Goal: Task Accomplishment & Management: Manage account settings

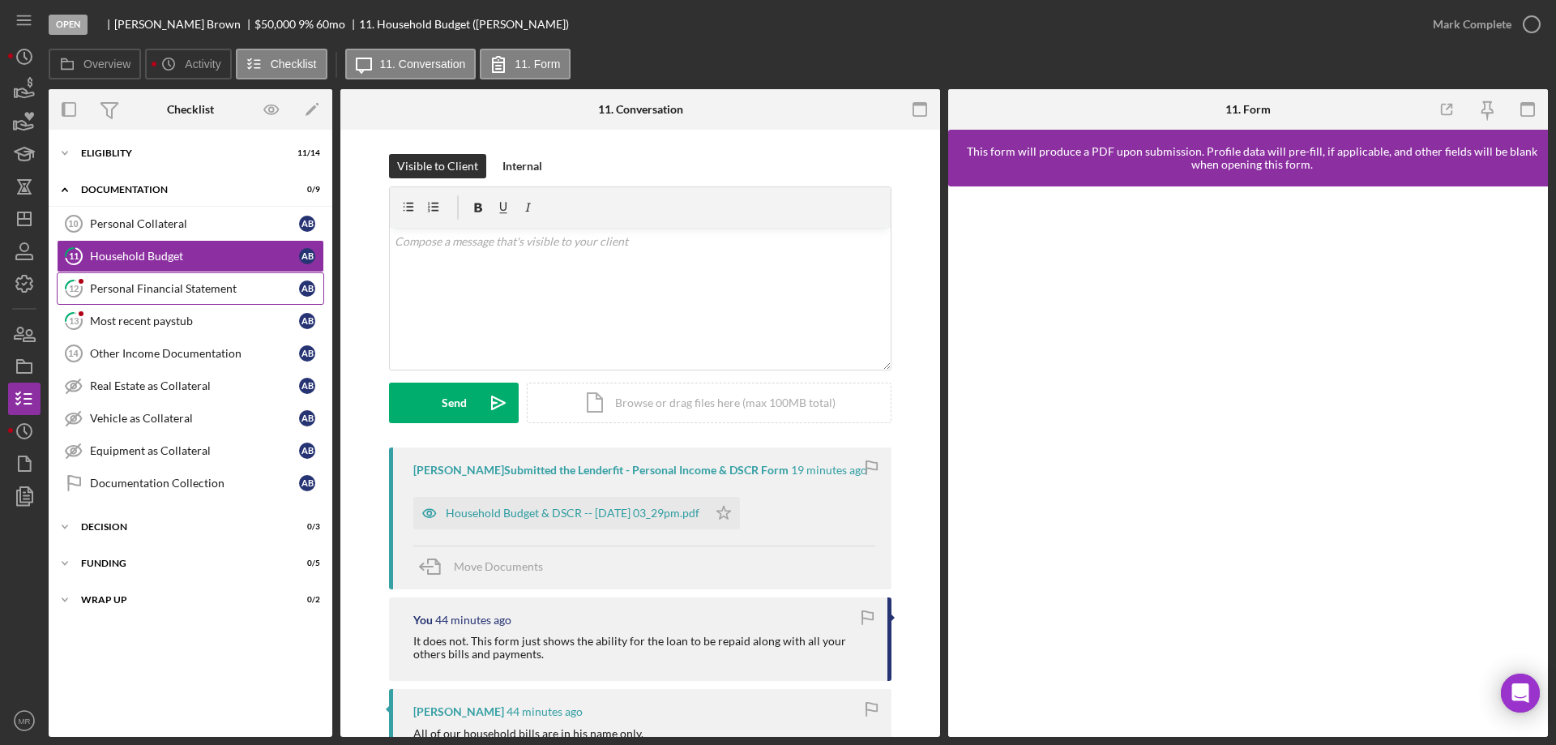
click at [149, 282] on div "Personal Financial Statement" at bounding box center [194, 288] width 209 height 13
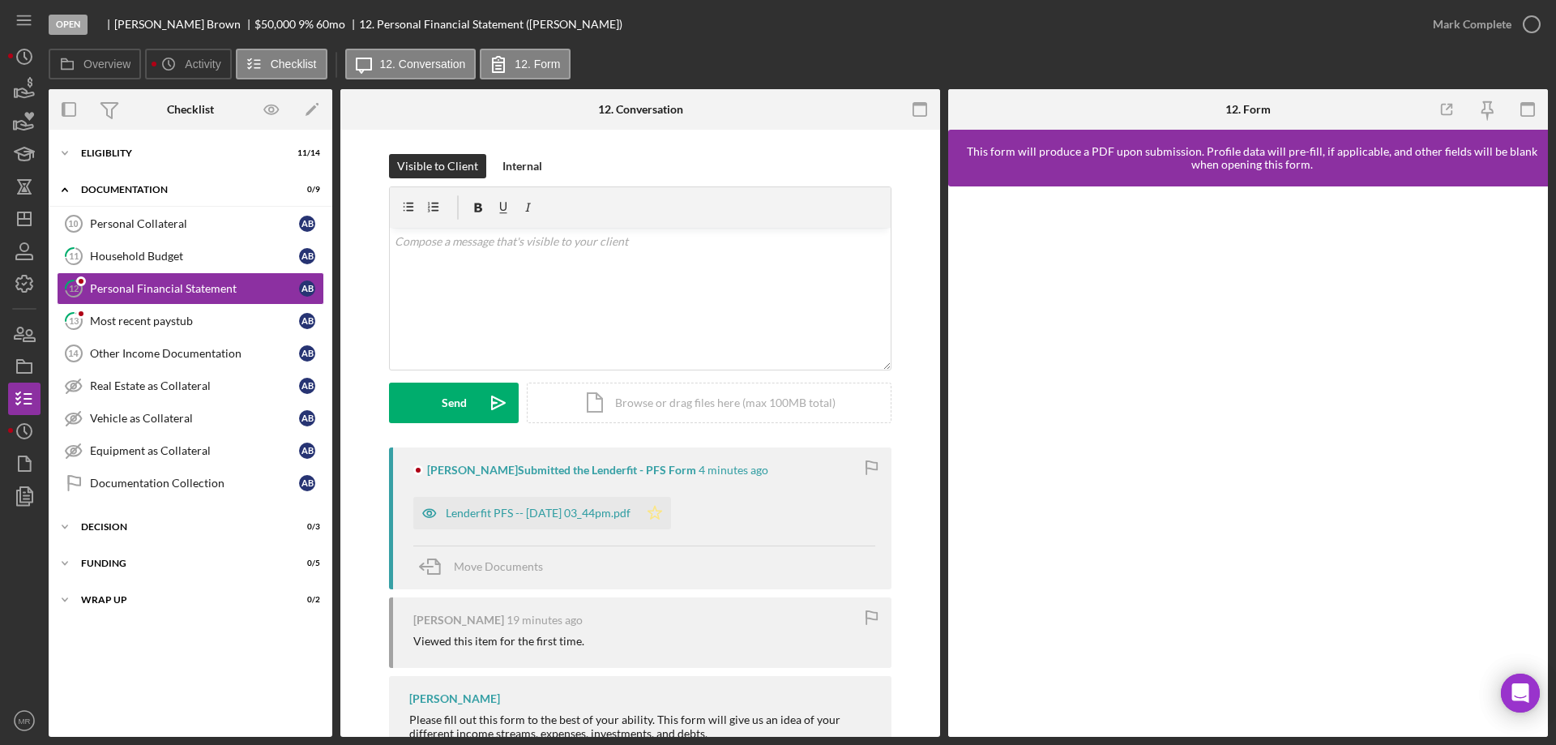
click at [671, 504] on icon "Icon/Star" at bounding box center [655, 513] width 32 height 32
click at [1527, 13] on icon "button" at bounding box center [1531, 24] width 41 height 41
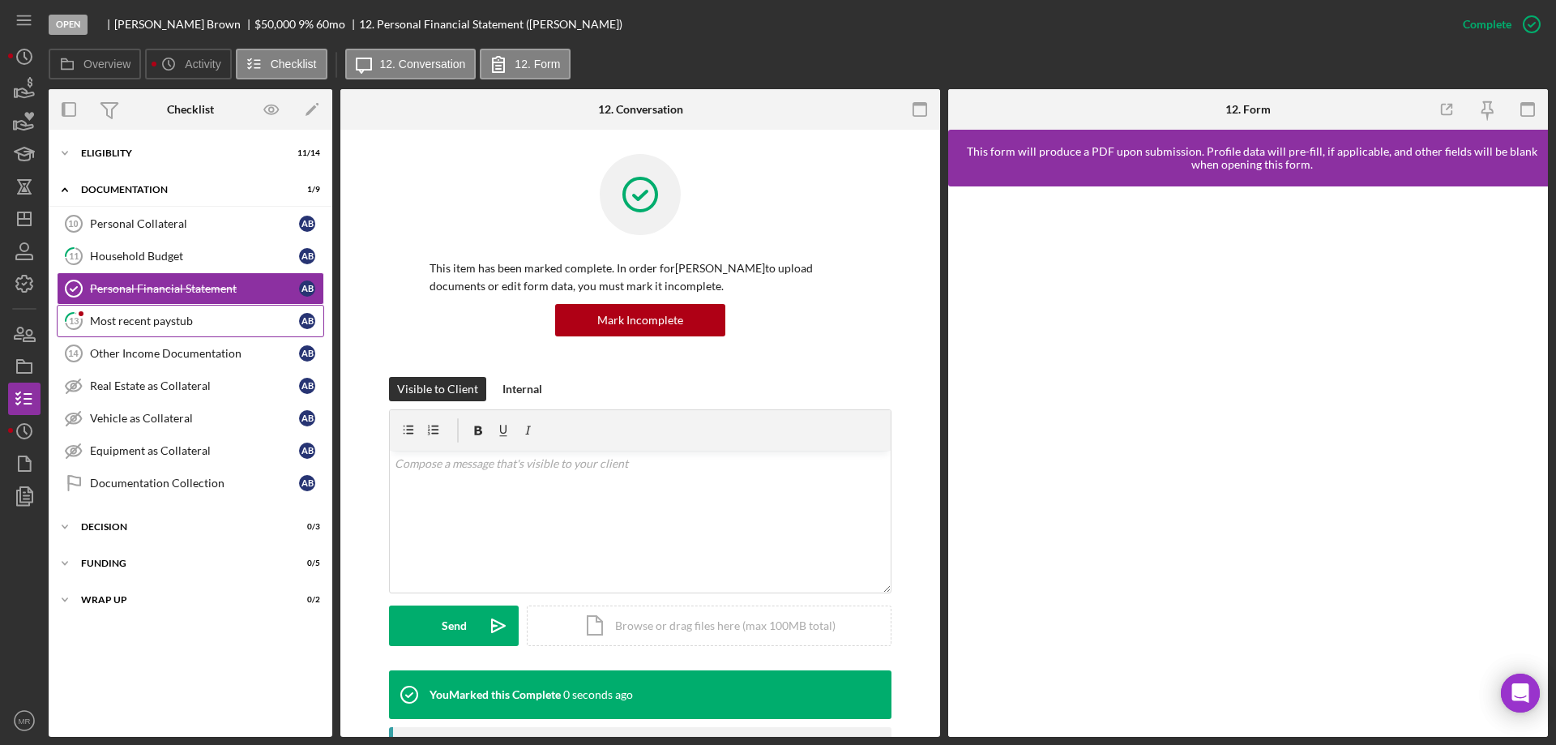
click at [146, 320] on div "Most recent paystub" at bounding box center [194, 320] width 209 height 13
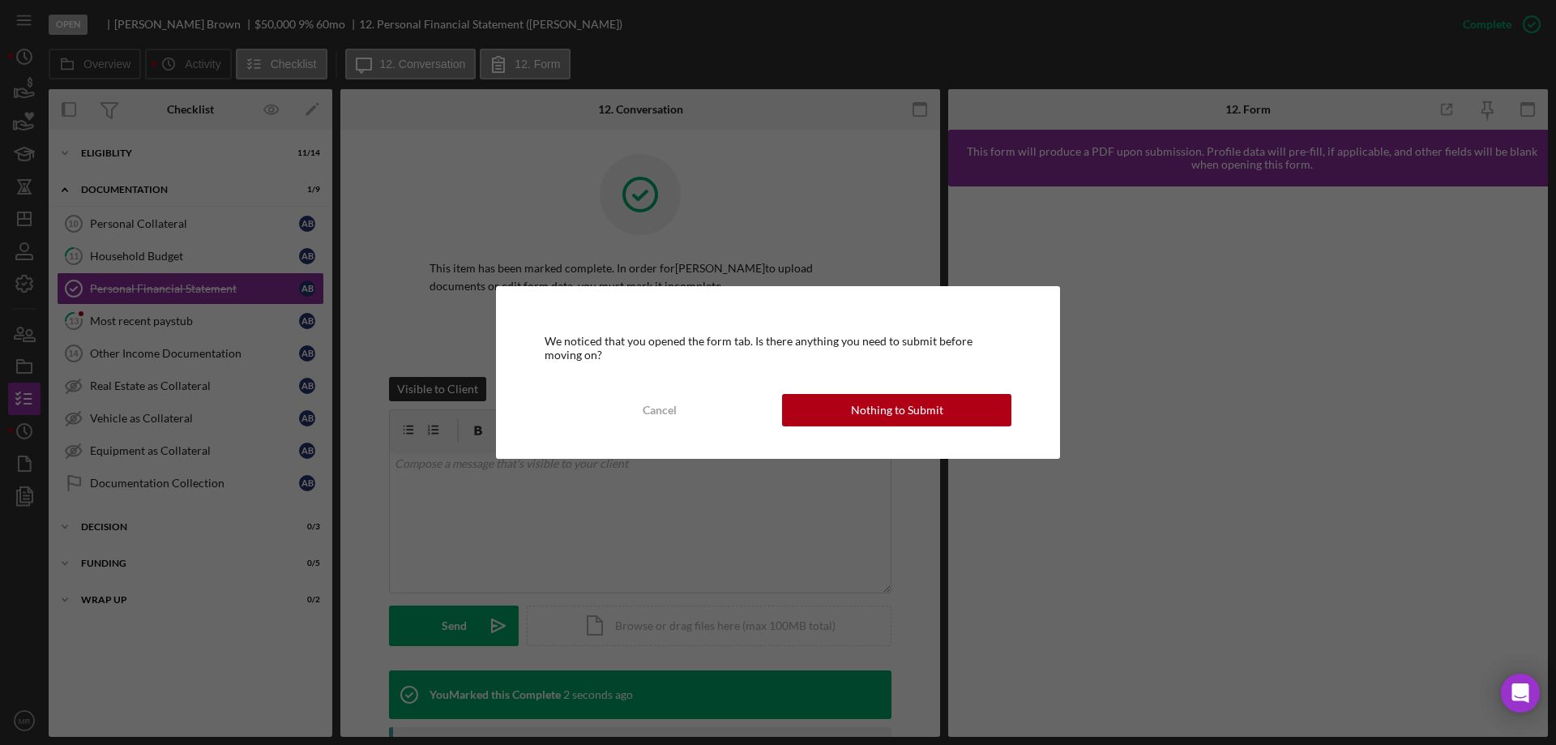
drag, startPoint x: 874, startPoint y: 398, endPoint x: 967, endPoint y: 403, distance: 93.3
click at [882, 396] on div "Nothing to Submit" at bounding box center [897, 410] width 92 height 32
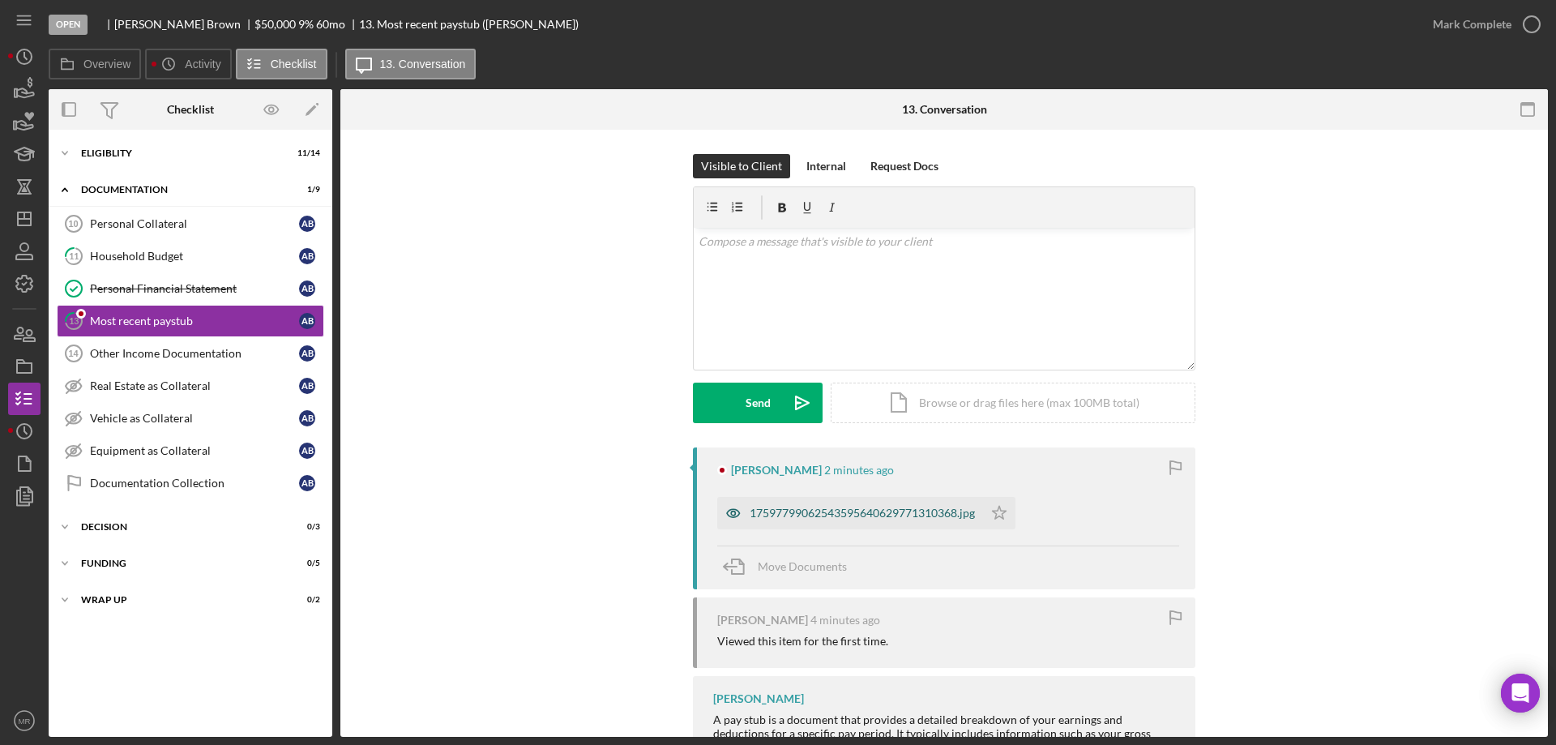
click at [828, 505] on div "17597799062543595640629771310368.jpg" at bounding box center [850, 513] width 266 height 32
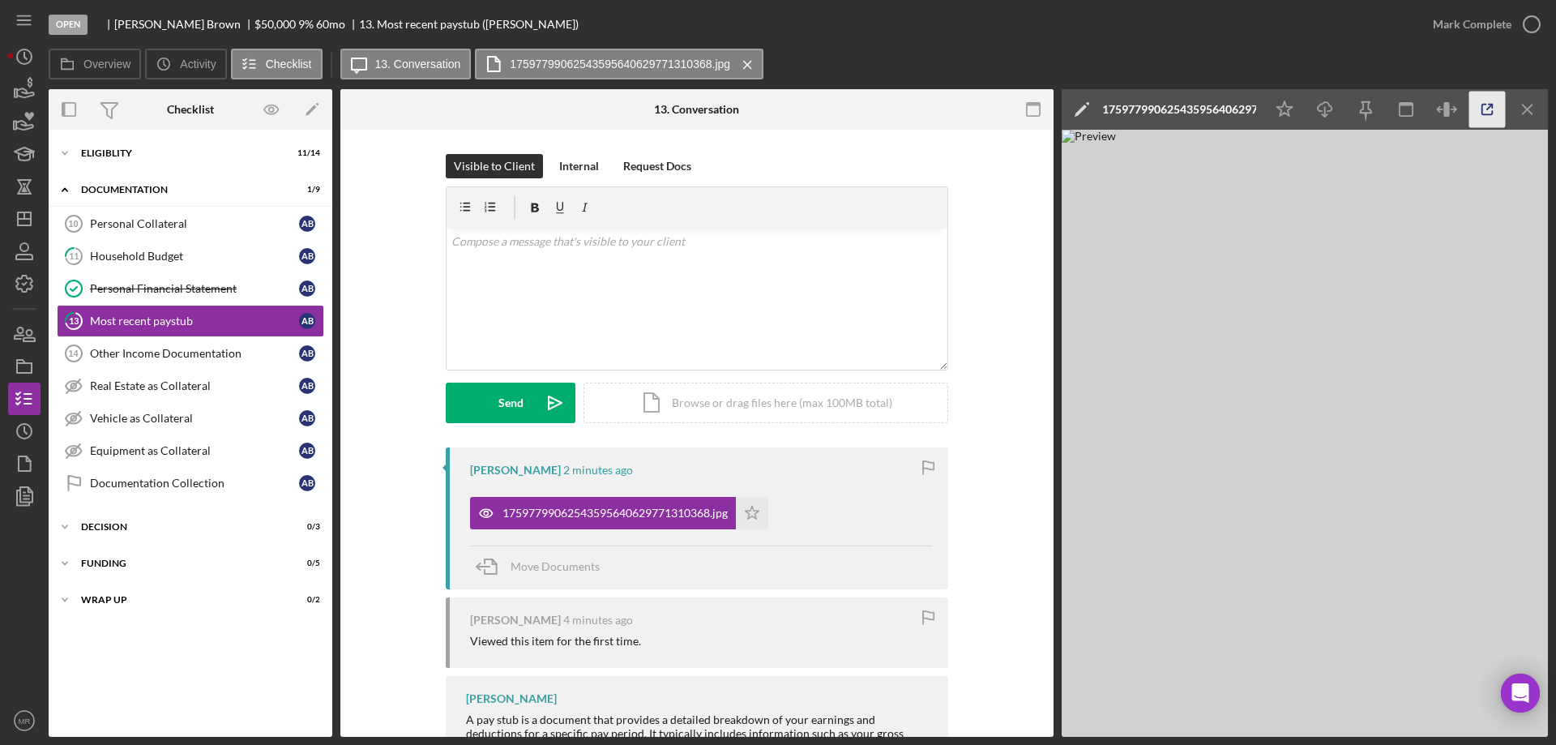
click at [1485, 109] on icon "button" at bounding box center [1487, 110] width 36 height 36
click at [1528, 19] on icon "button" at bounding box center [1531, 24] width 41 height 41
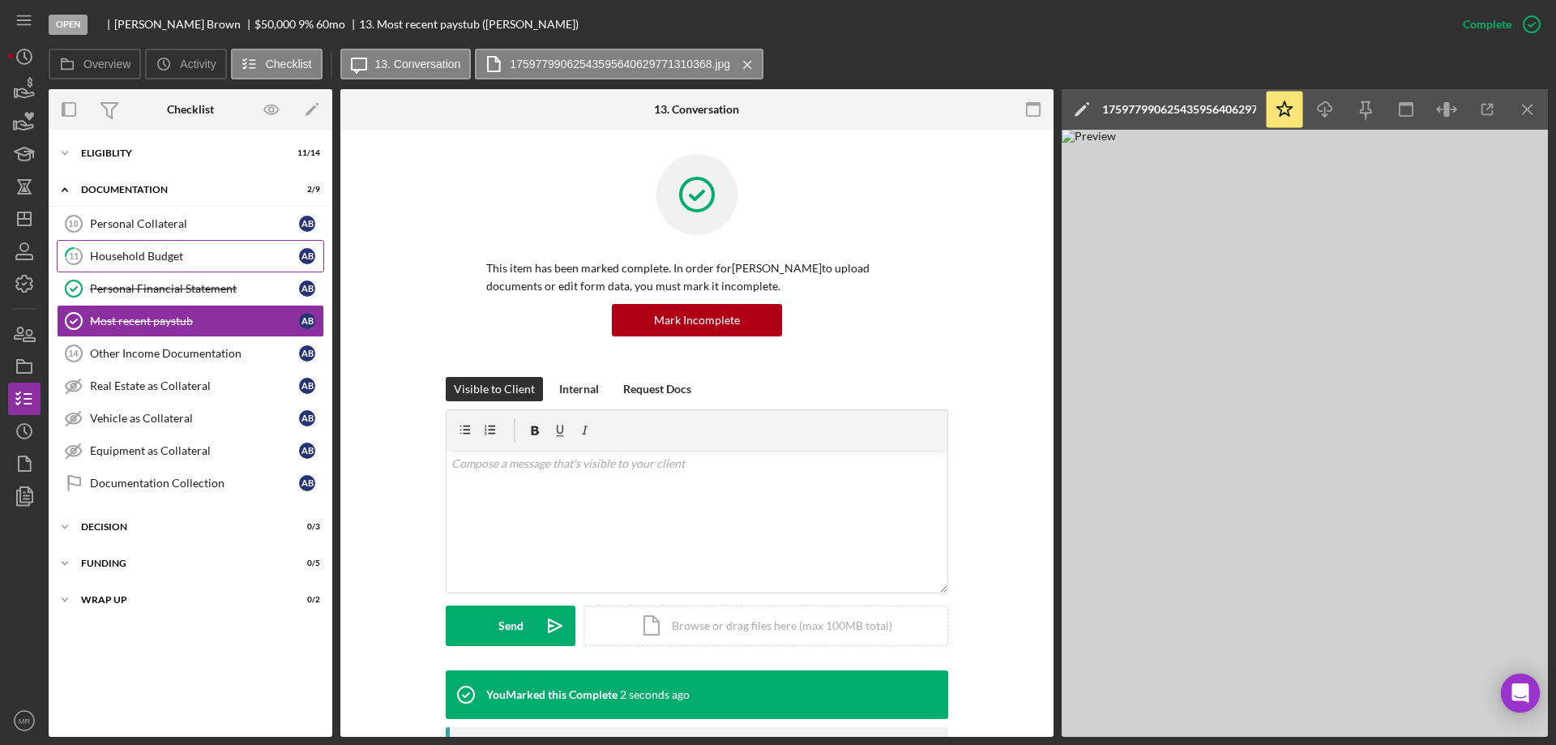
click at [126, 250] on div "Household Budget" at bounding box center [194, 256] width 209 height 13
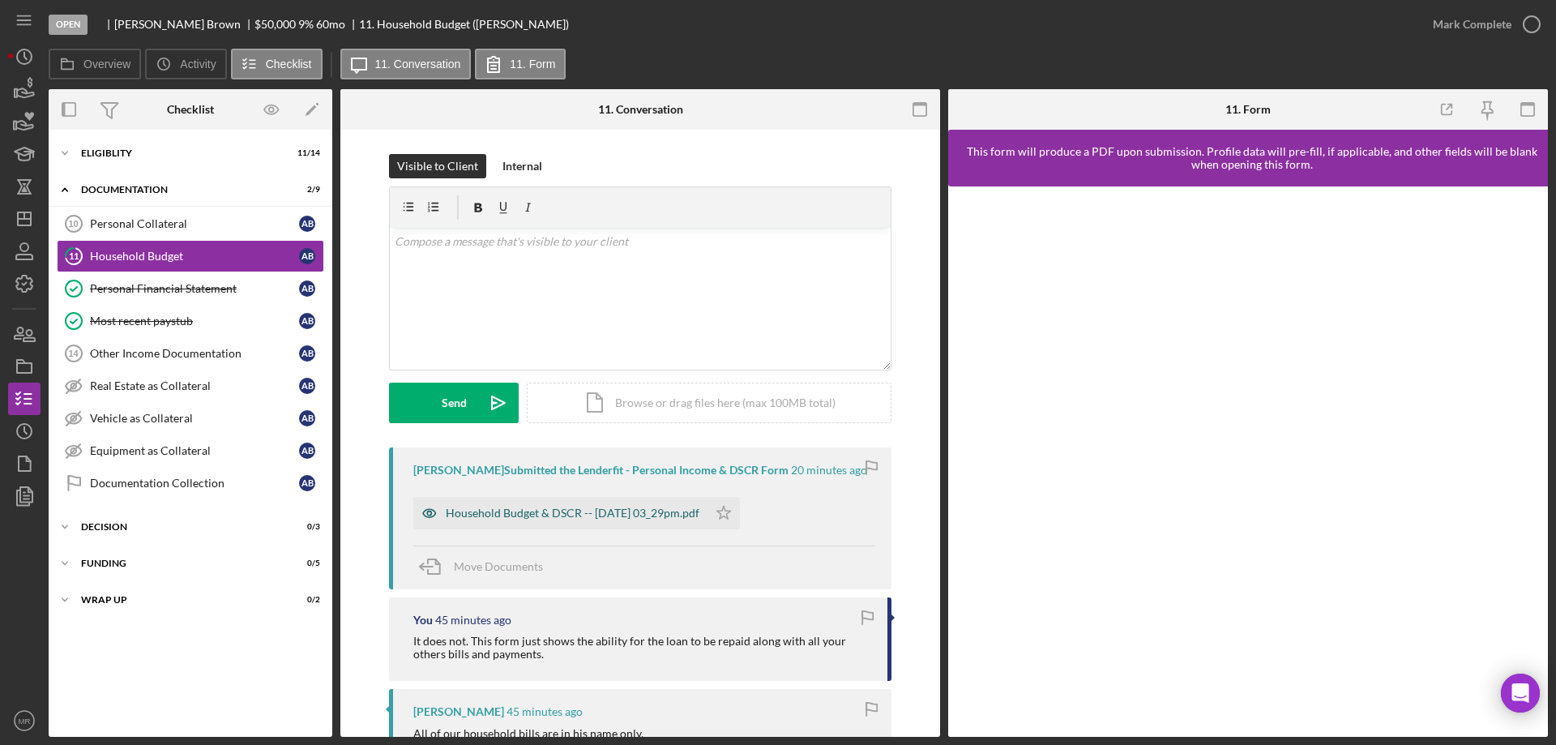
click at [580, 516] on div "Household Budget & DSCR -- [DATE] 03_29pm.pdf" at bounding box center [573, 512] width 254 height 13
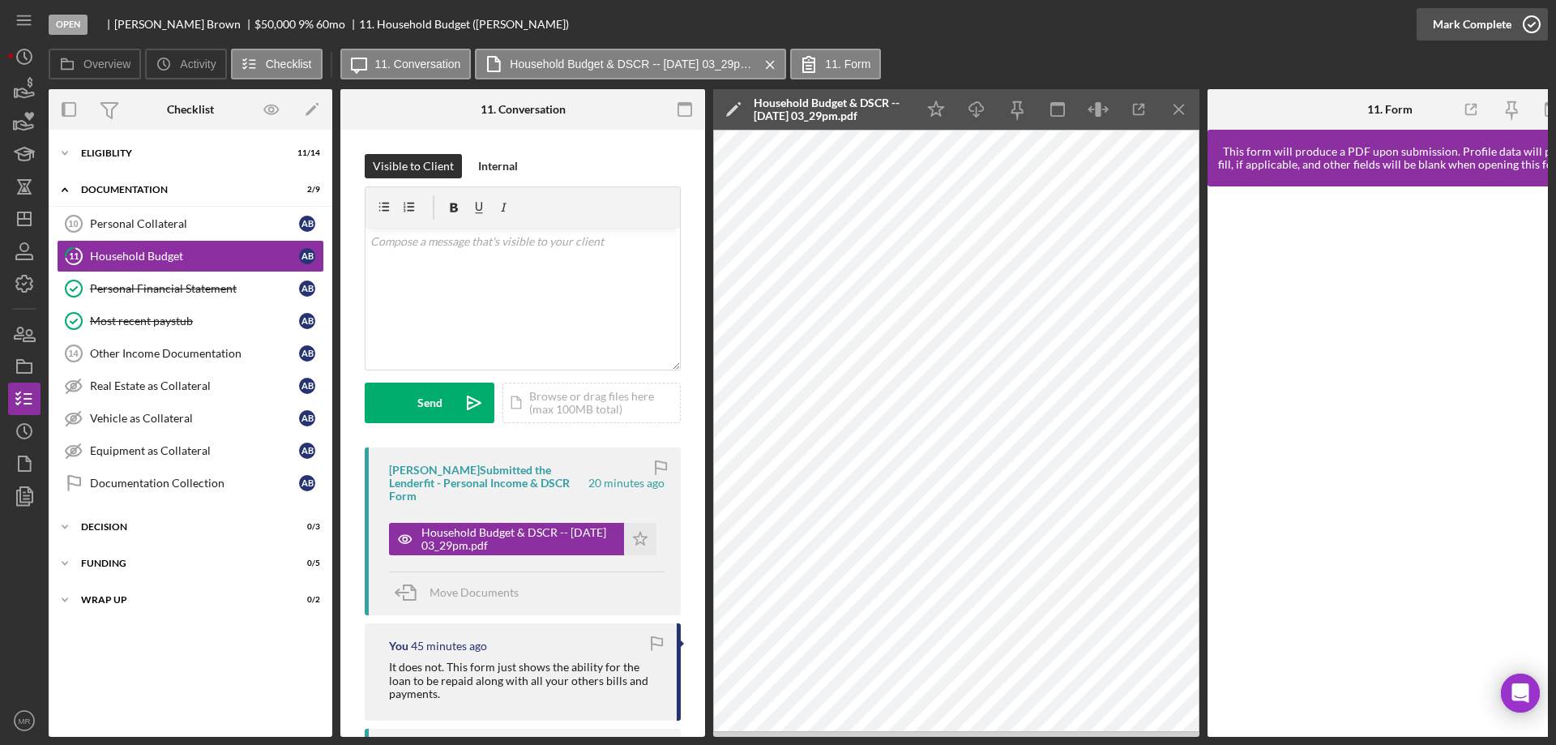
click at [1531, 23] on icon "button" at bounding box center [1531, 24] width 41 height 41
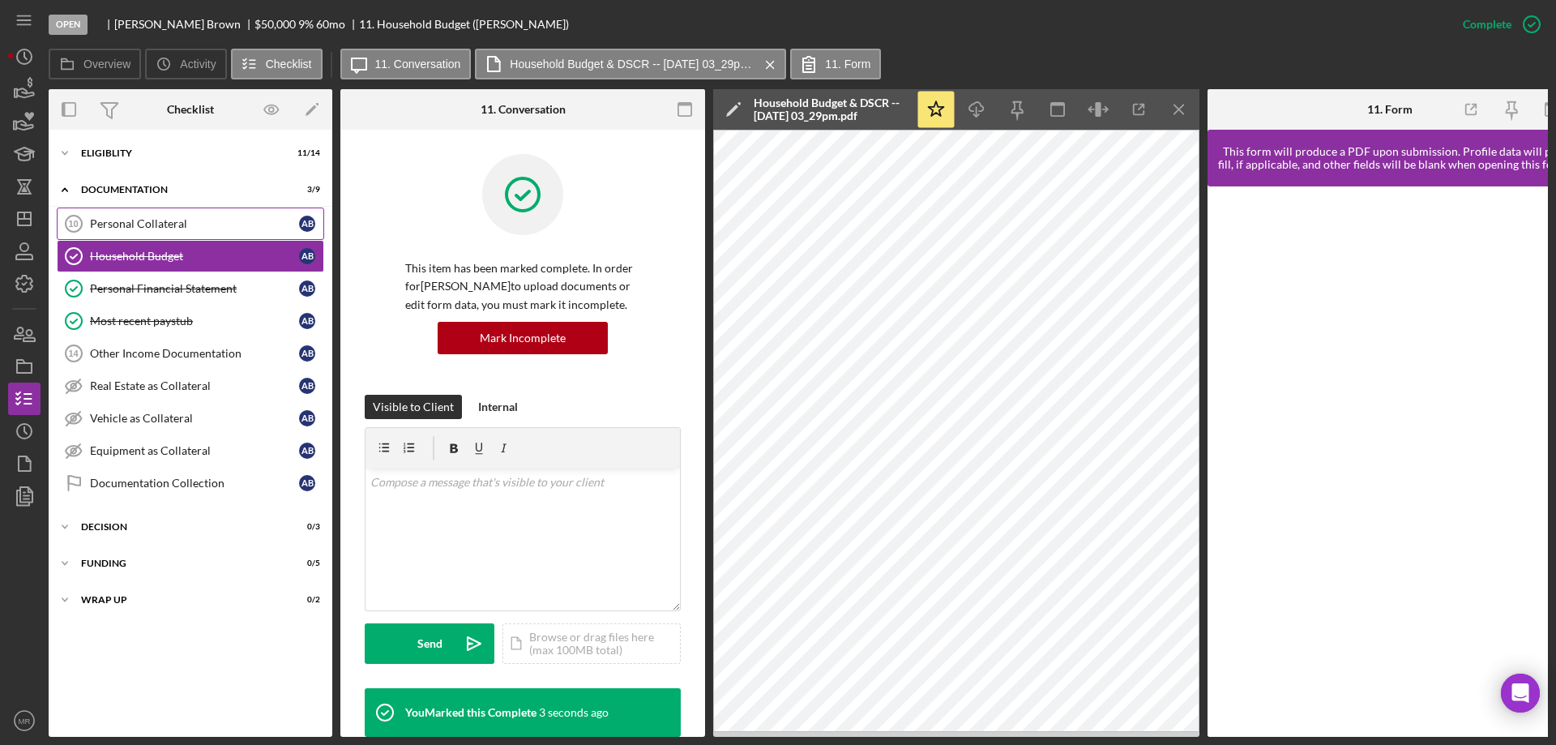
click at [123, 217] on div "Personal Collateral" at bounding box center [194, 223] width 209 height 13
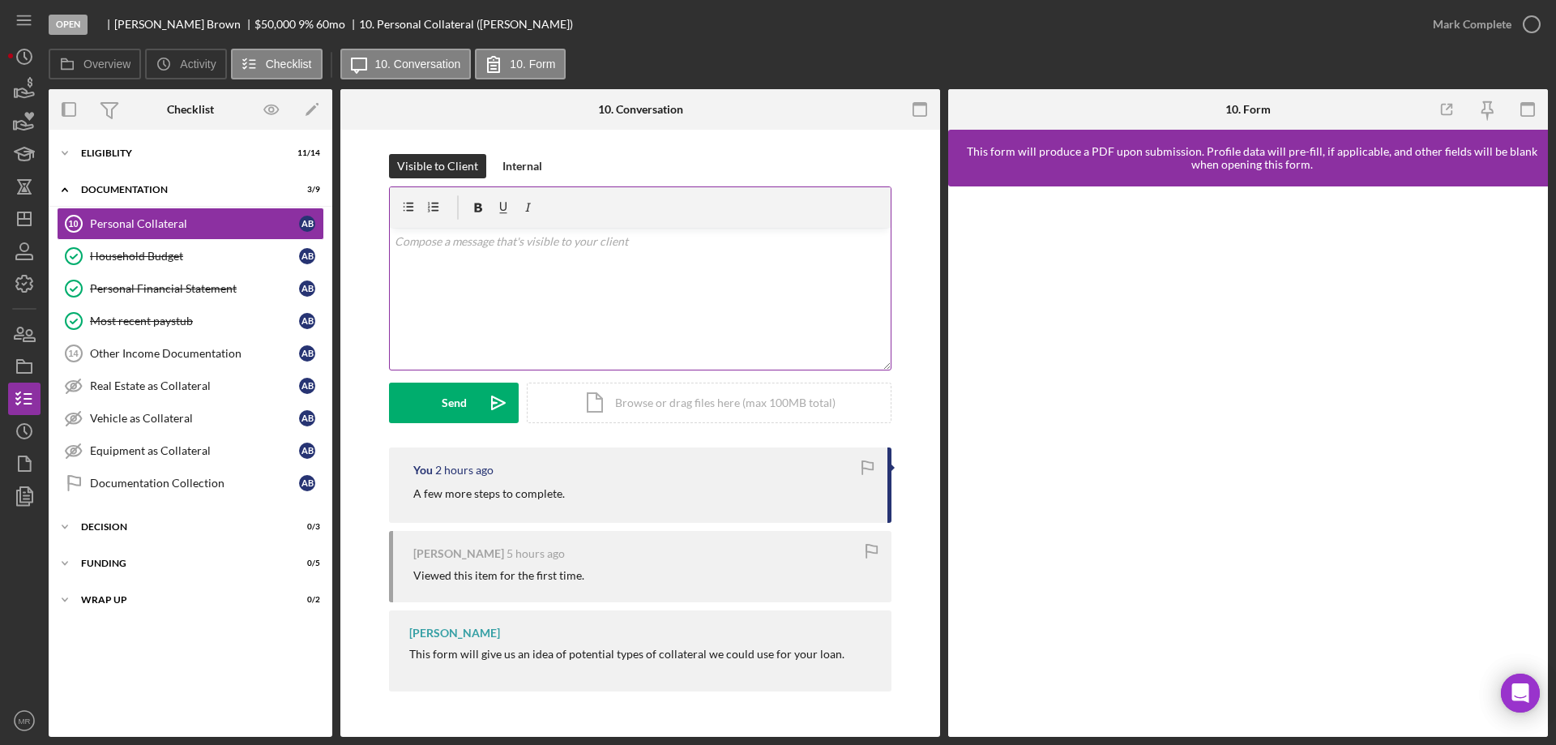
click at [550, 293] on div "v Color teal Color pink Remove color Add row above Add row below Add column bef…" at bounding box center [640, 299] width 501 height 142
click at [446, 400] on div "Send" at bounding box center [454, 402] width 25 height 41
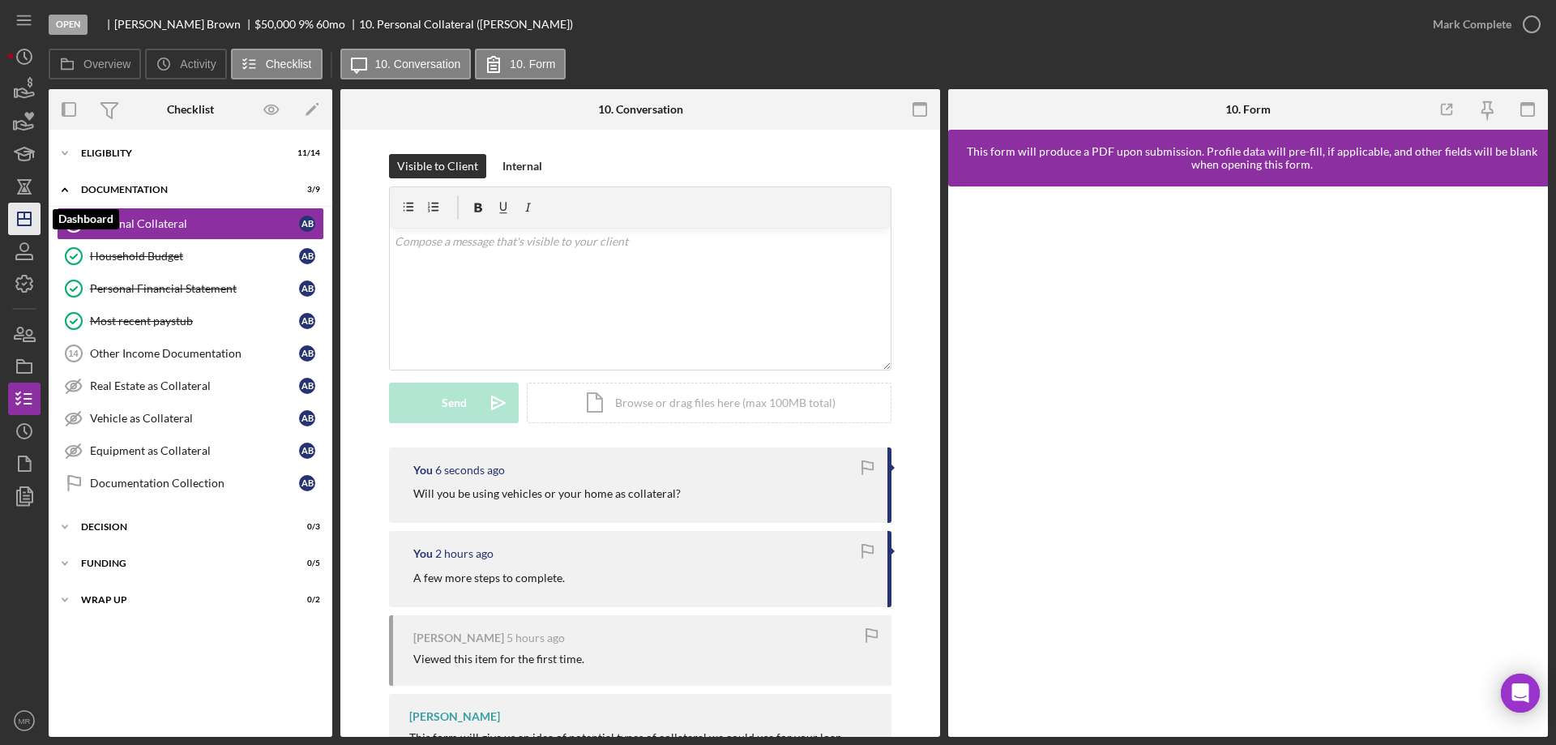
click at [22, 212] on polygon "button" at bounding box center [24, 218] width 13 height 13
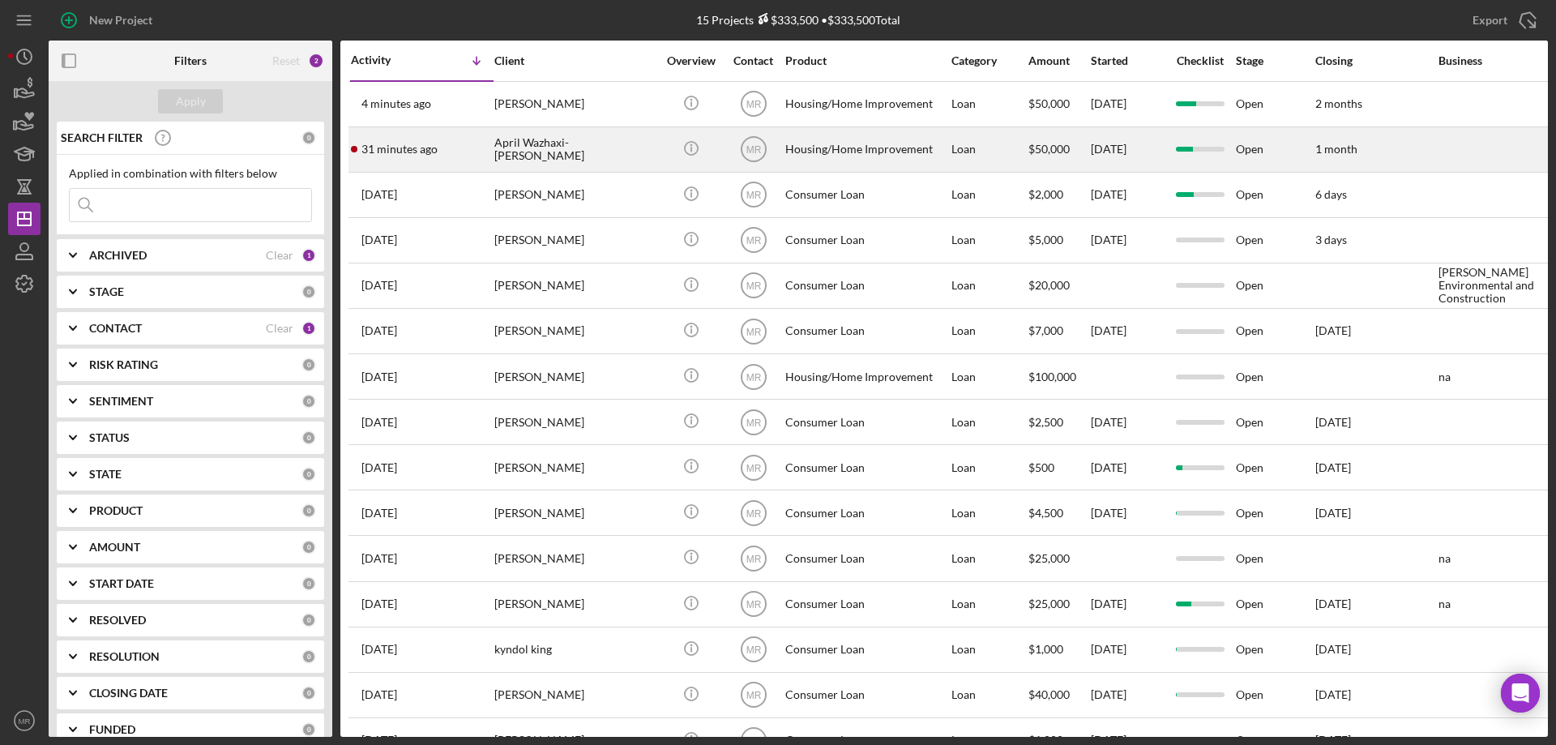
click at [591, 151] on div "April Wazhaxi-[PERSON_NAME]" at bounding box center [575, 149] width 162 height 43
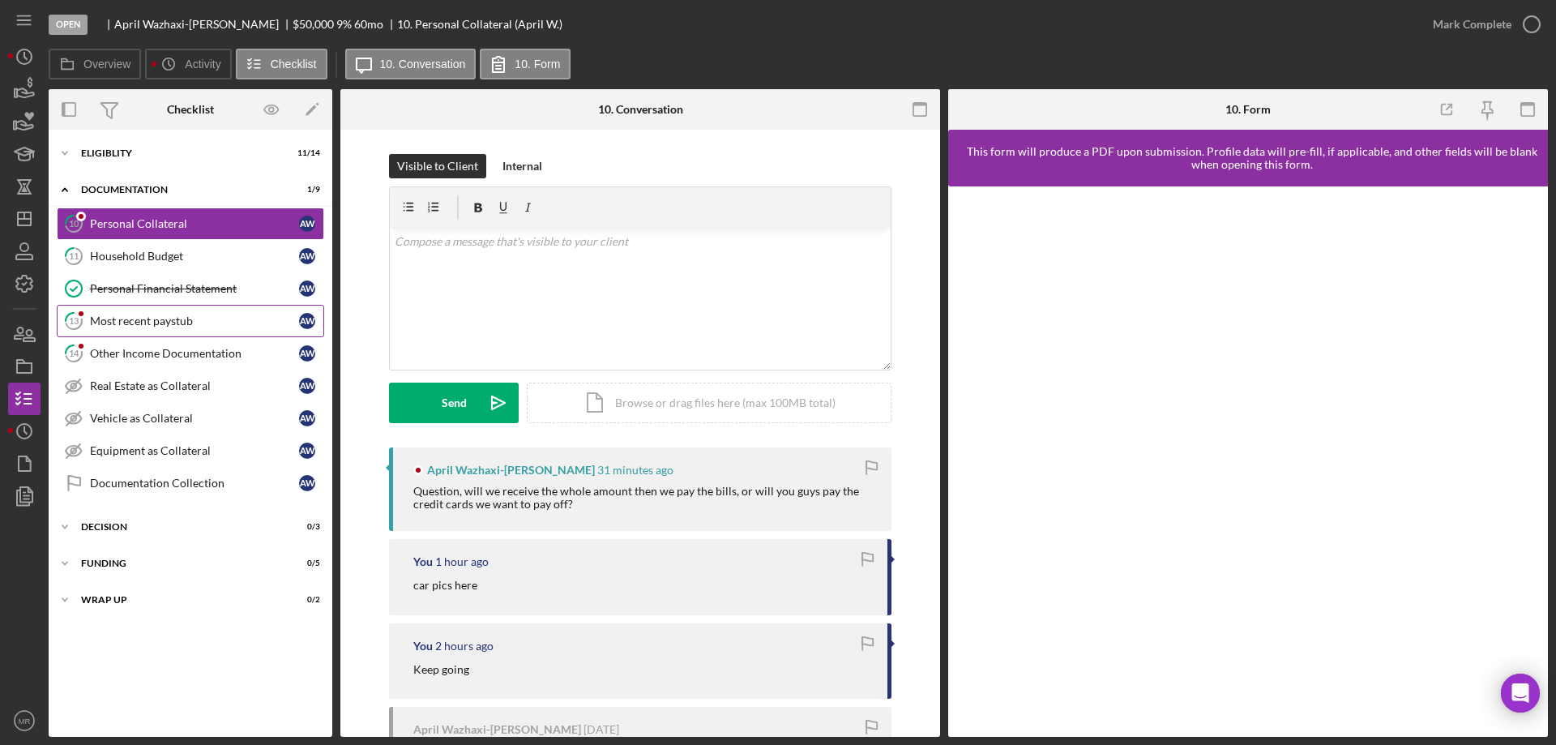
click at [134, 315] on div "Most recent paystub" at bounding box center [194, 320] width 209 height 13
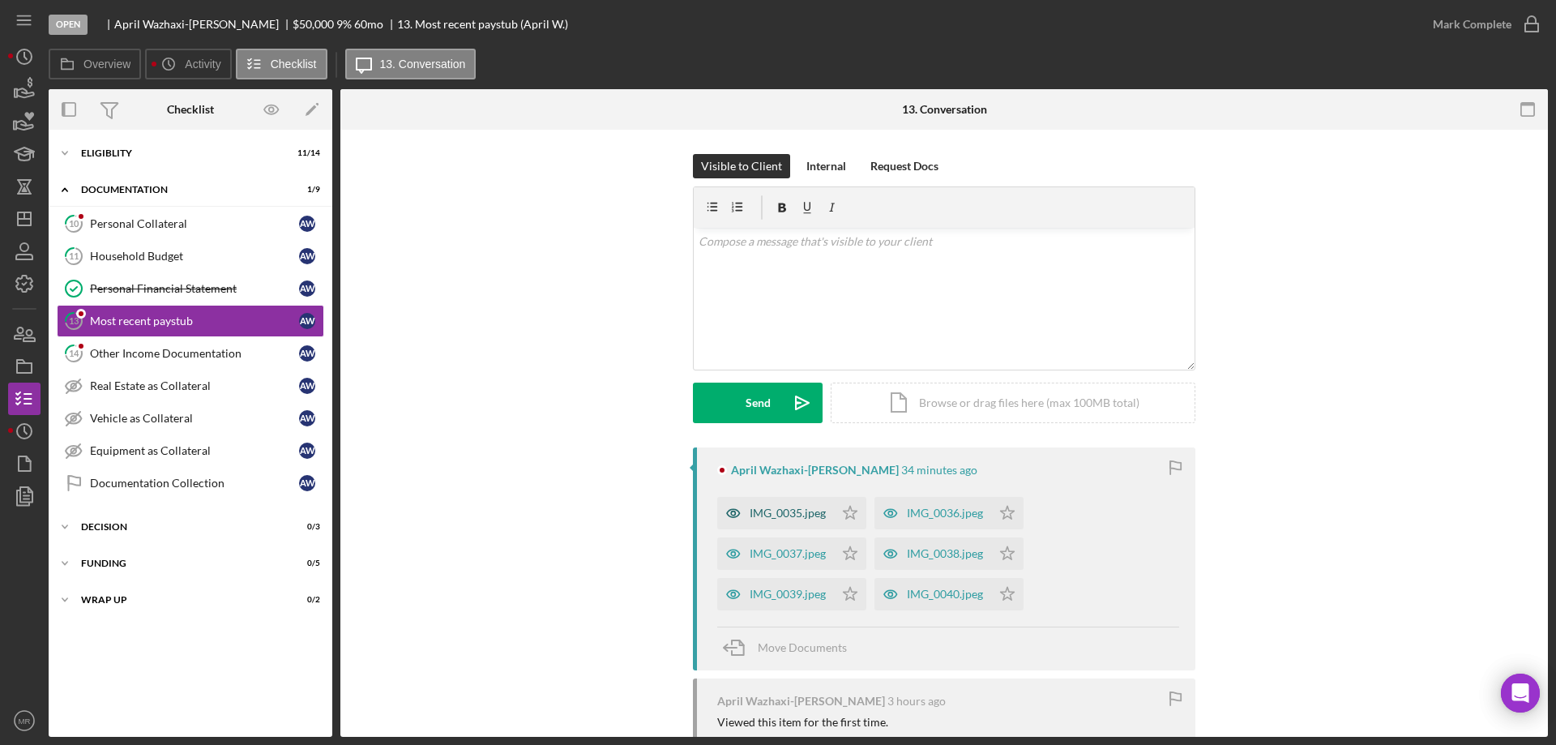
click at [772, 515] on div "IMG_0035.jpeg" at bounding box center [788, 512] width 76 height 13
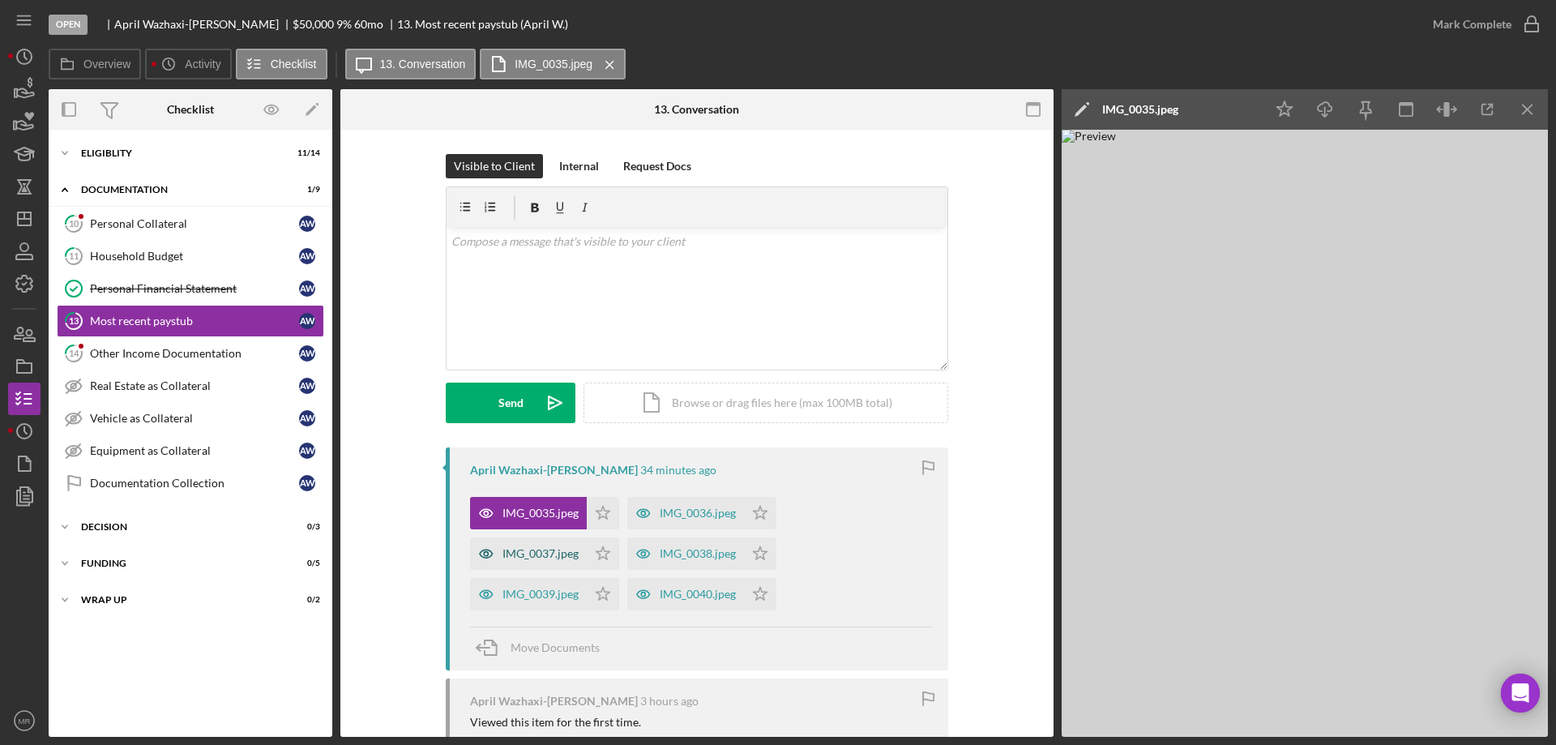
click at [529, 556] on div "IMG_0037.jpeg" at bounding box center [540, 553] width 76 height 13
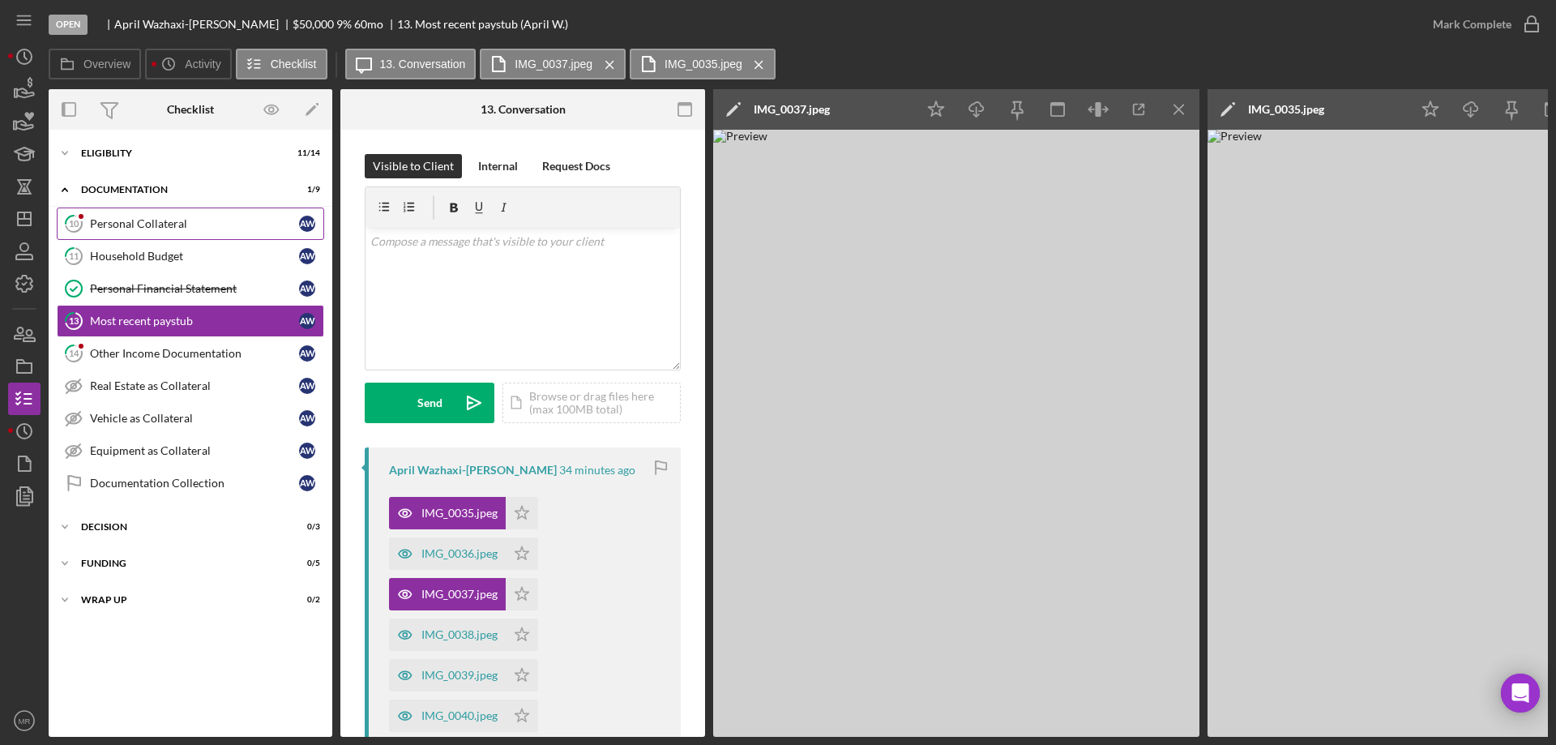
click at [131, 221] on div "Personal Collateral" at bounding box center [194, 223] width 209 height 13
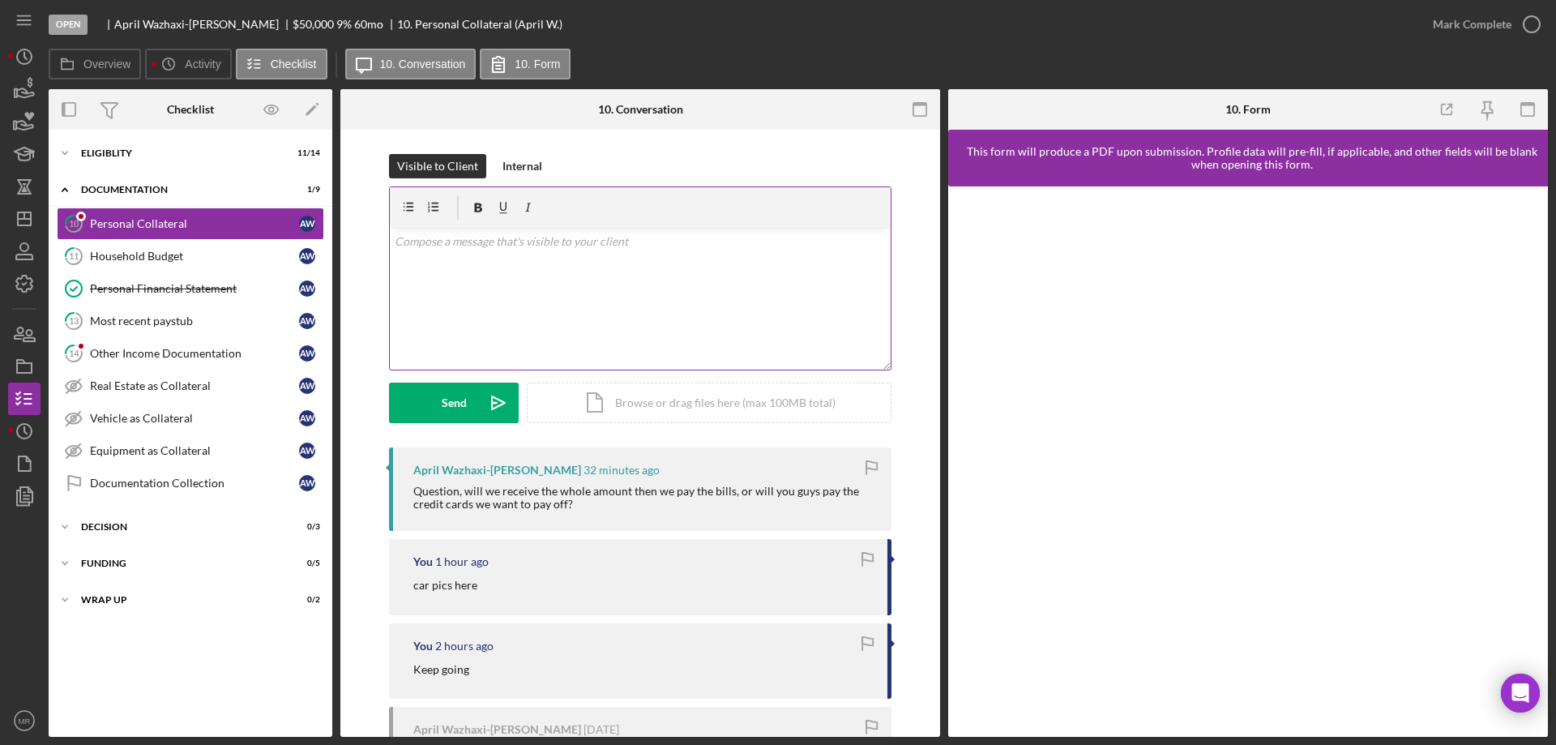
click at [584, 302] on div "v Color teal Color pink Remove color Add row above Add row below Add column bef…" at bounding box center [640, 299] width 501 height 142
click at [438, 389] on button "Send Icon/icon-invite-send" at bounding box center [454, 402] width 130 height 41
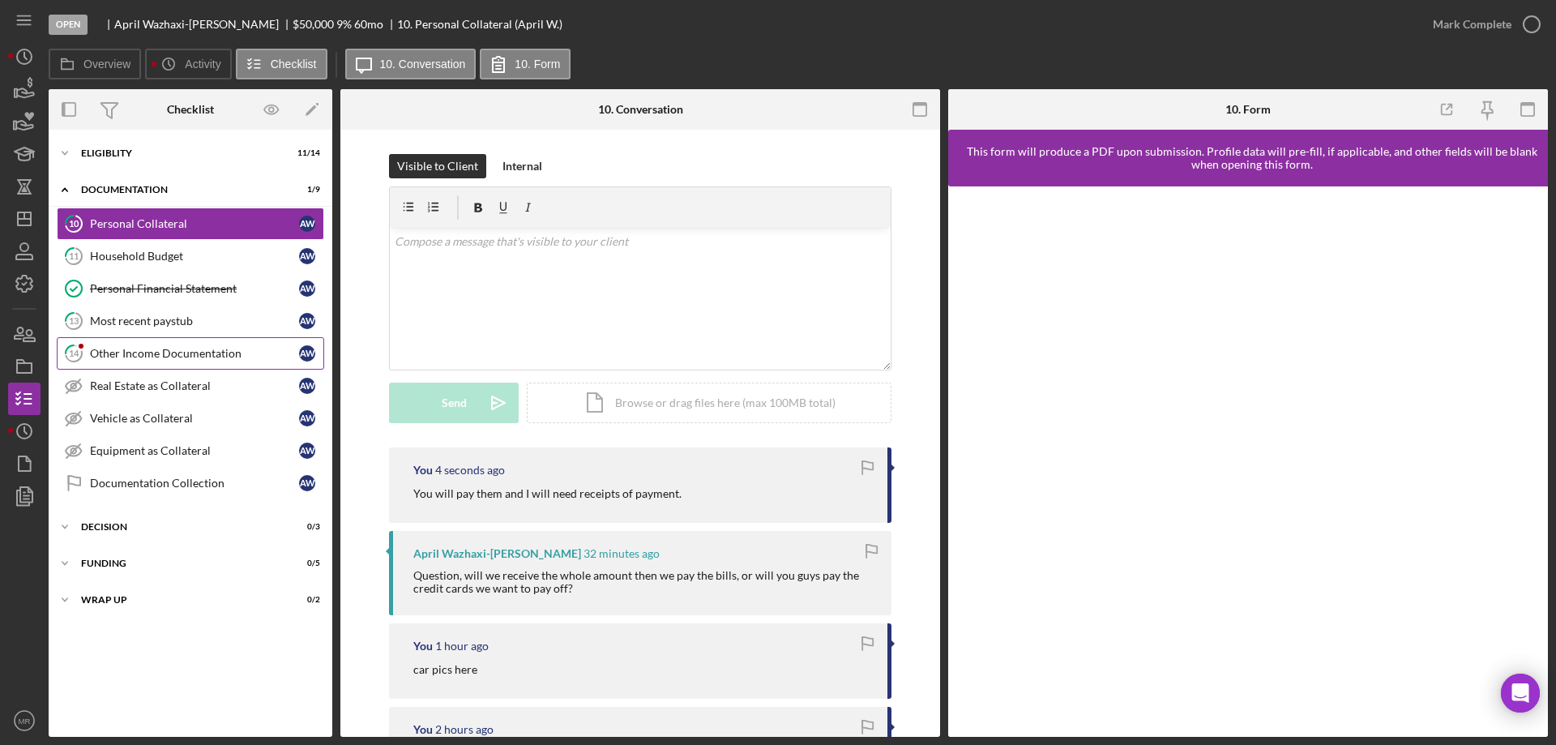
click at [130, 349] on div "Other Income Documentation" at bounding box center [194, 353] width 209 height 13
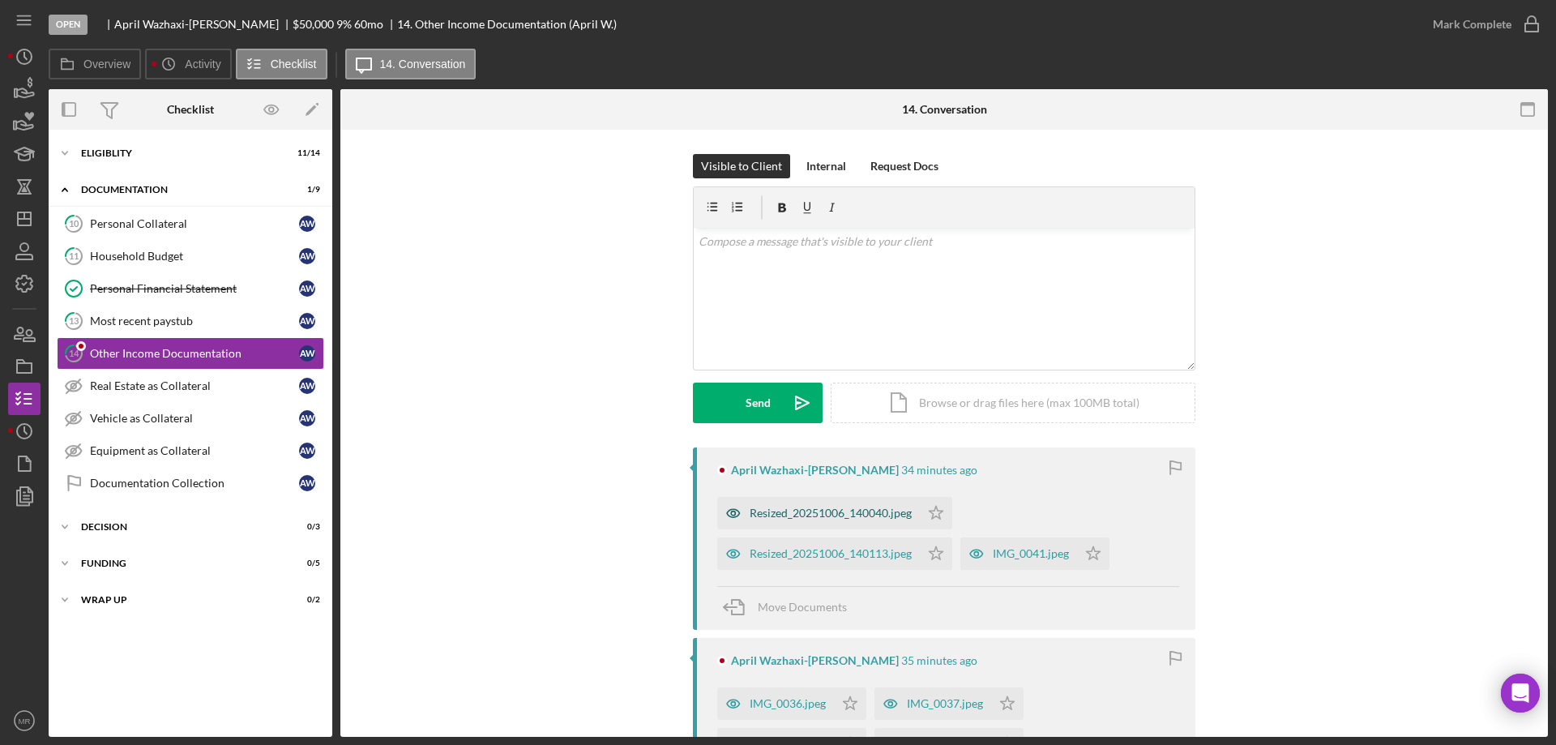
click at [832, 510] on div "Resized_20251006_140040.jpeg" at bounding box center [831, 512] width 162 height 13
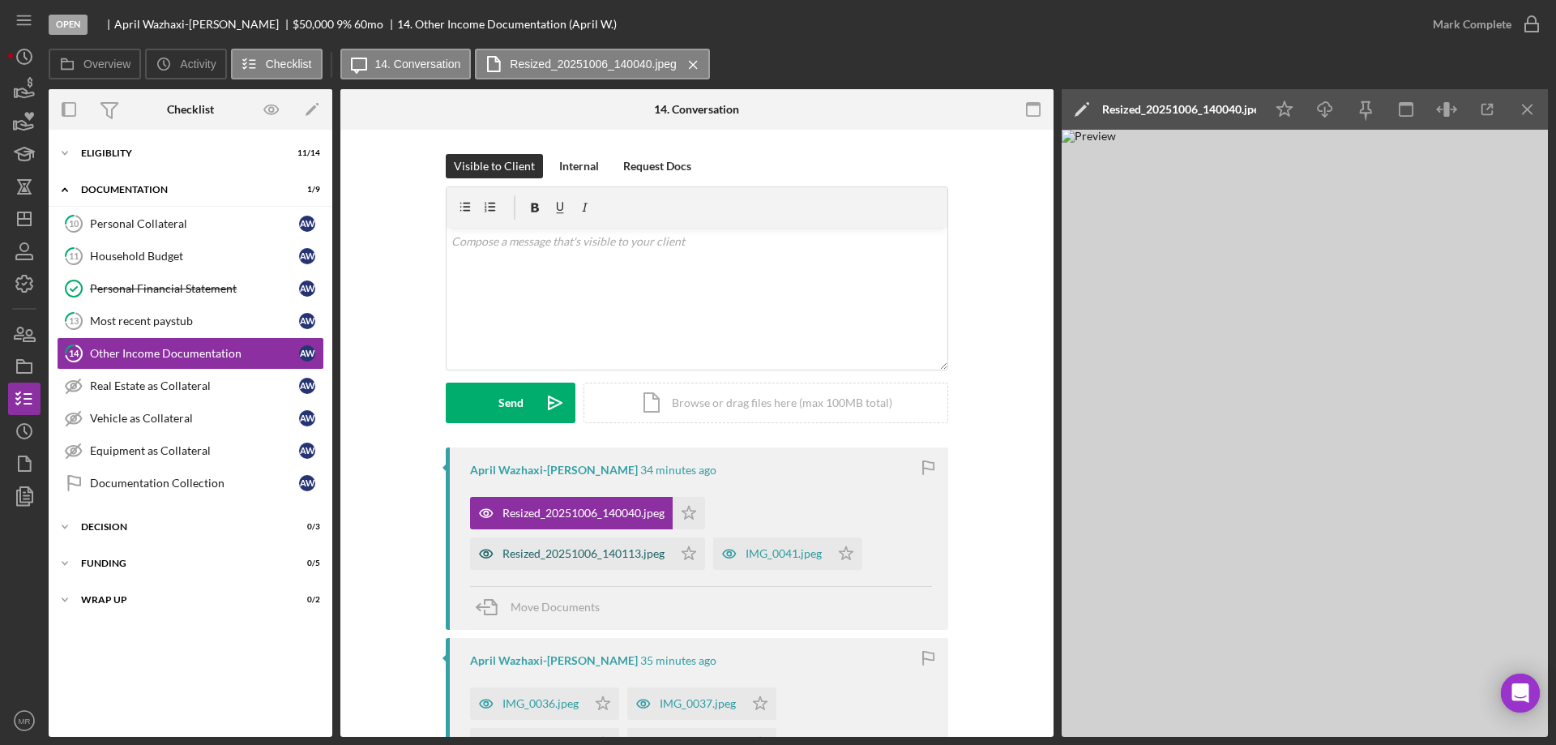
click at [565, 550] on div "Resized_20251006_140113.jpeg" at bounding box center [583, 553] width 162 height 13
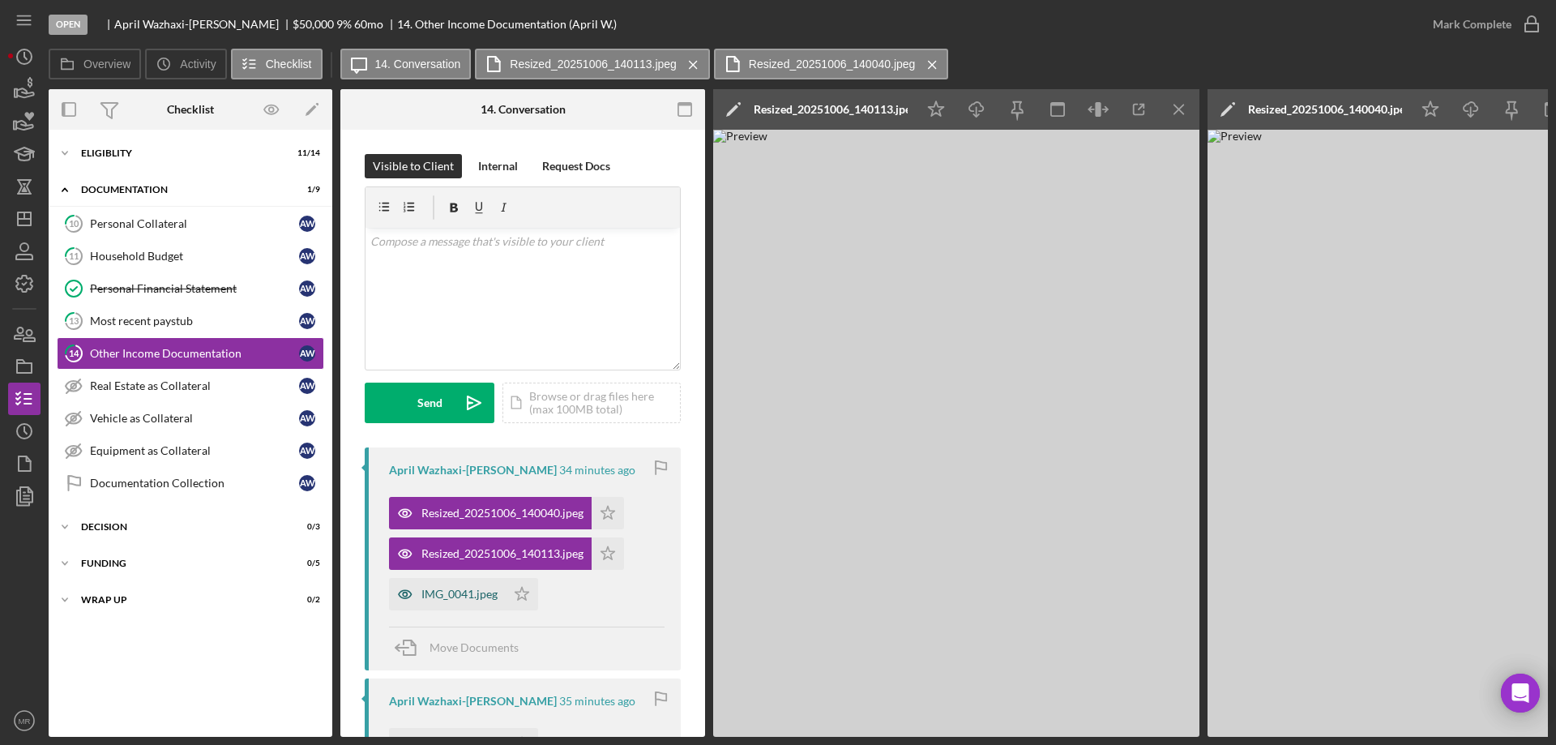
click at [451, 592] on div "IMG_0041.jpeg" at bounding box center [459, 593] width 76 height 13
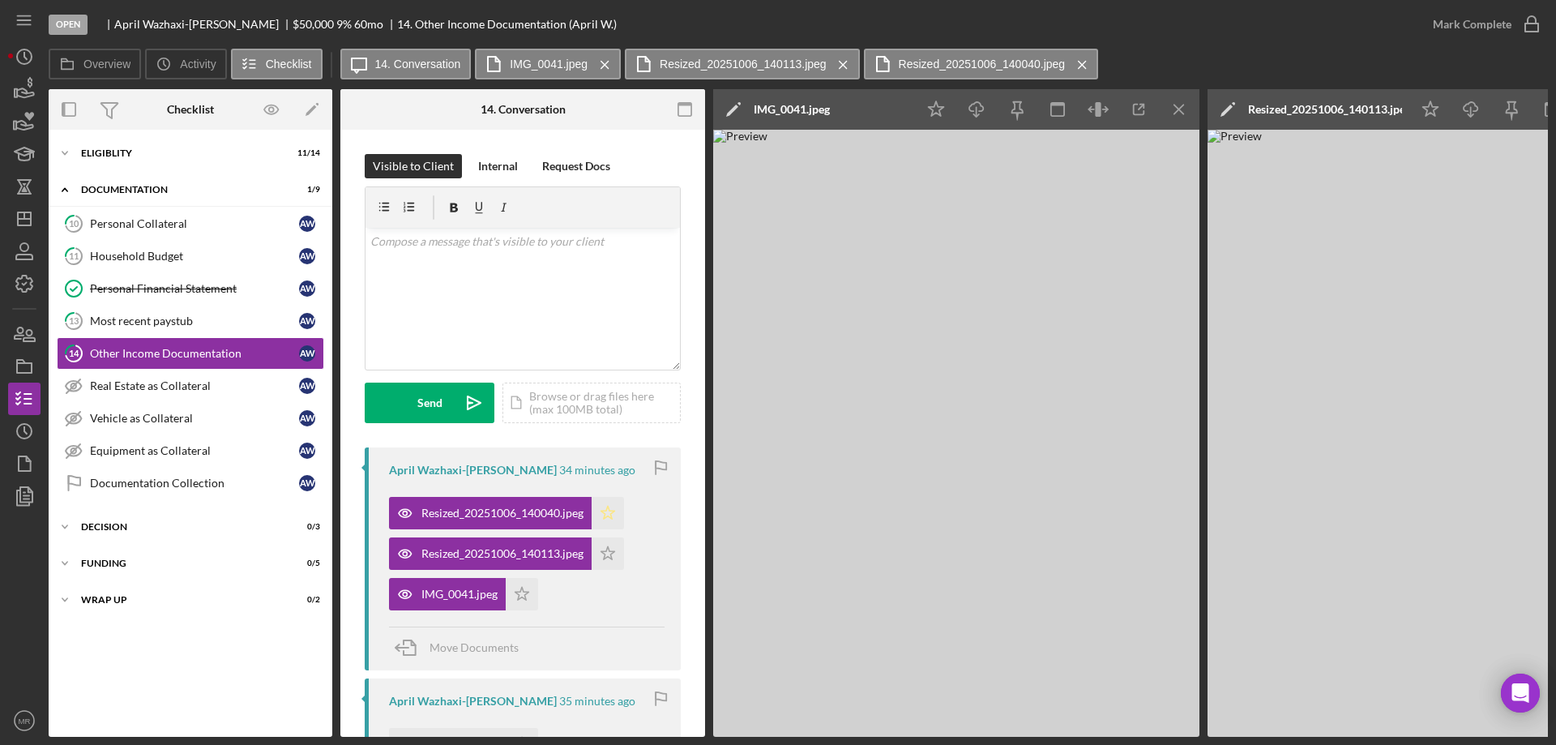
click at [610, 507] on icon "Icon/Star" at bounding box center [608, 513] width 32 height 32
click at [608, 563] on icon "Icon/Star" at bounding box center [608, 553] width 32 height 32
click at [525, 598] on polygon "button" at bounding box center [522, 593] width 14 height 13
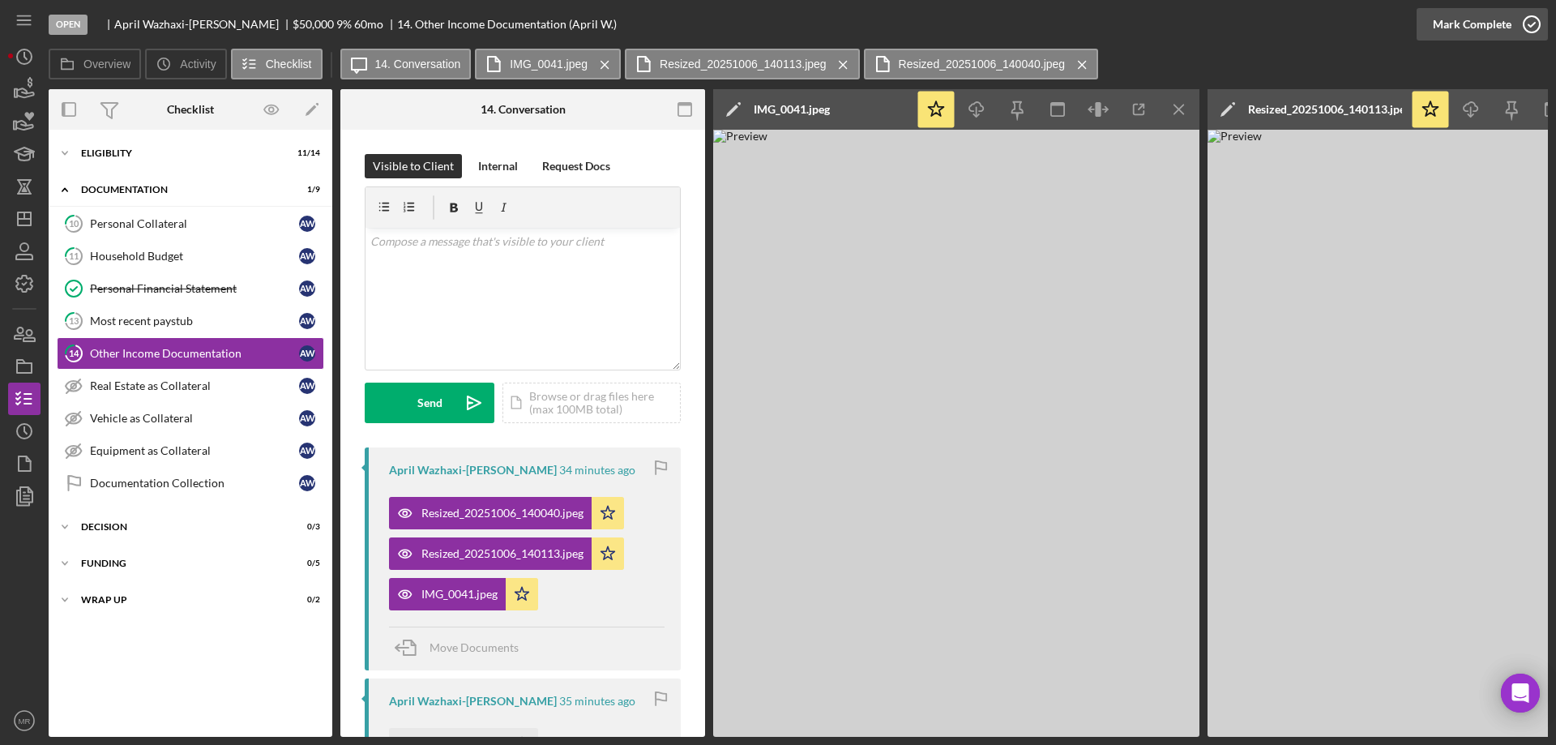
click at [1532, 19] on icon "button" at bounding box center [1531, 24] width 41 height 41
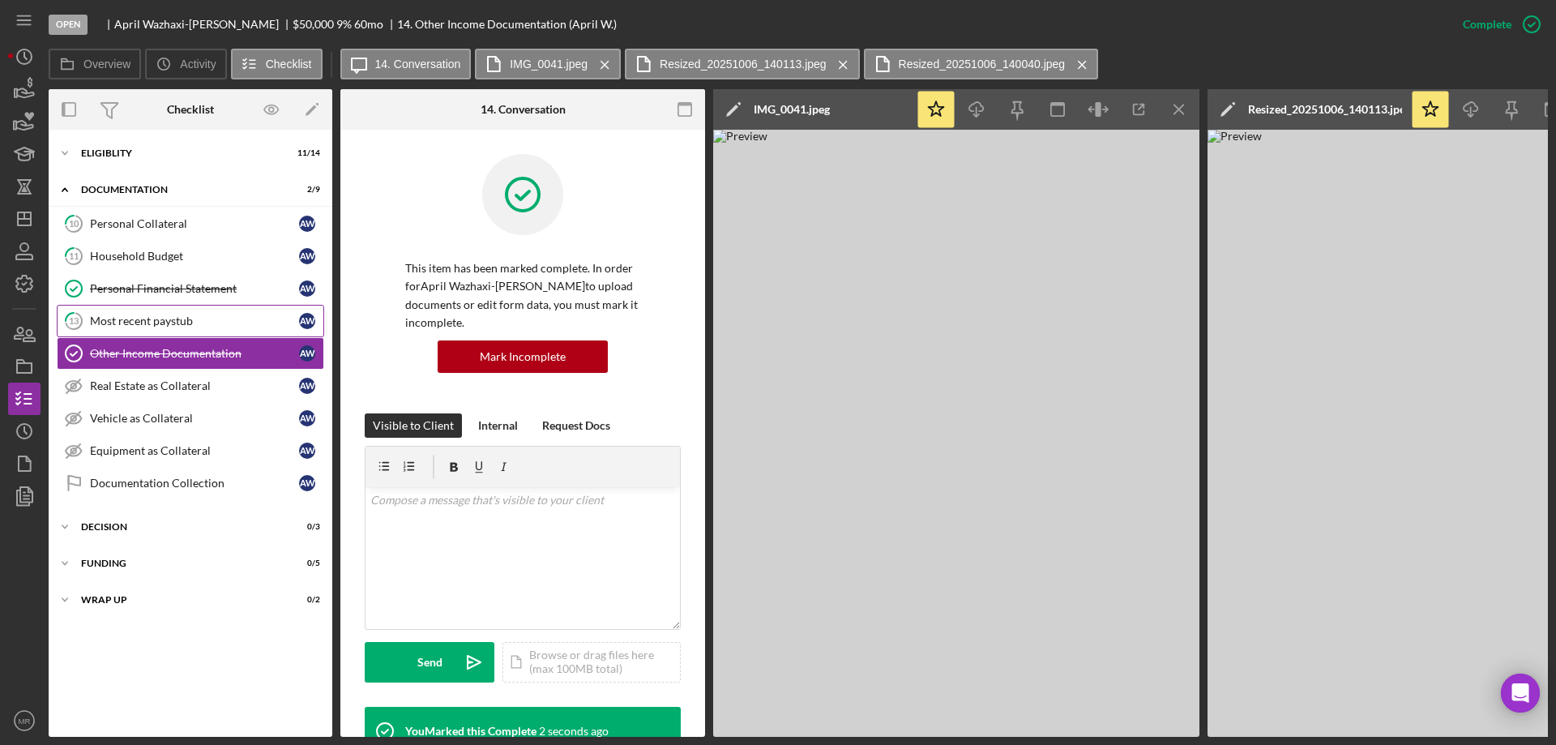
click at [118, 311] on link "13 Most recent paystub A W" at bounding box center [190, 321] width 267 height 32
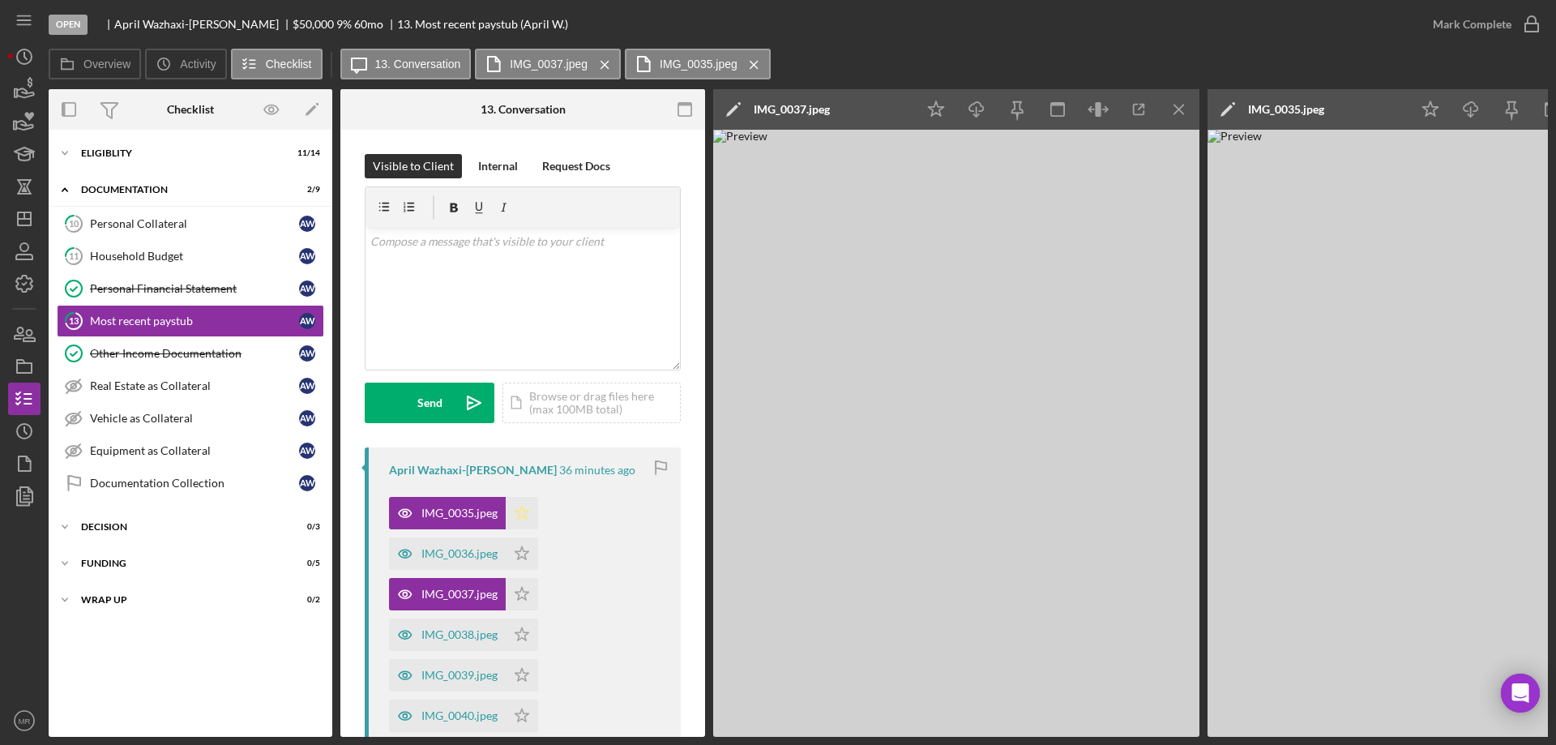
click at [519, 515] on polygon "button" at bounding box center [522, 512] width 14 height 13
click at [519, 553] on polygon "button" at bounding box center [522, 552] width 14 height 13
click at [523, 599] on icon "Icon/Star" at bounding box center [522, 594] width 32 height 32
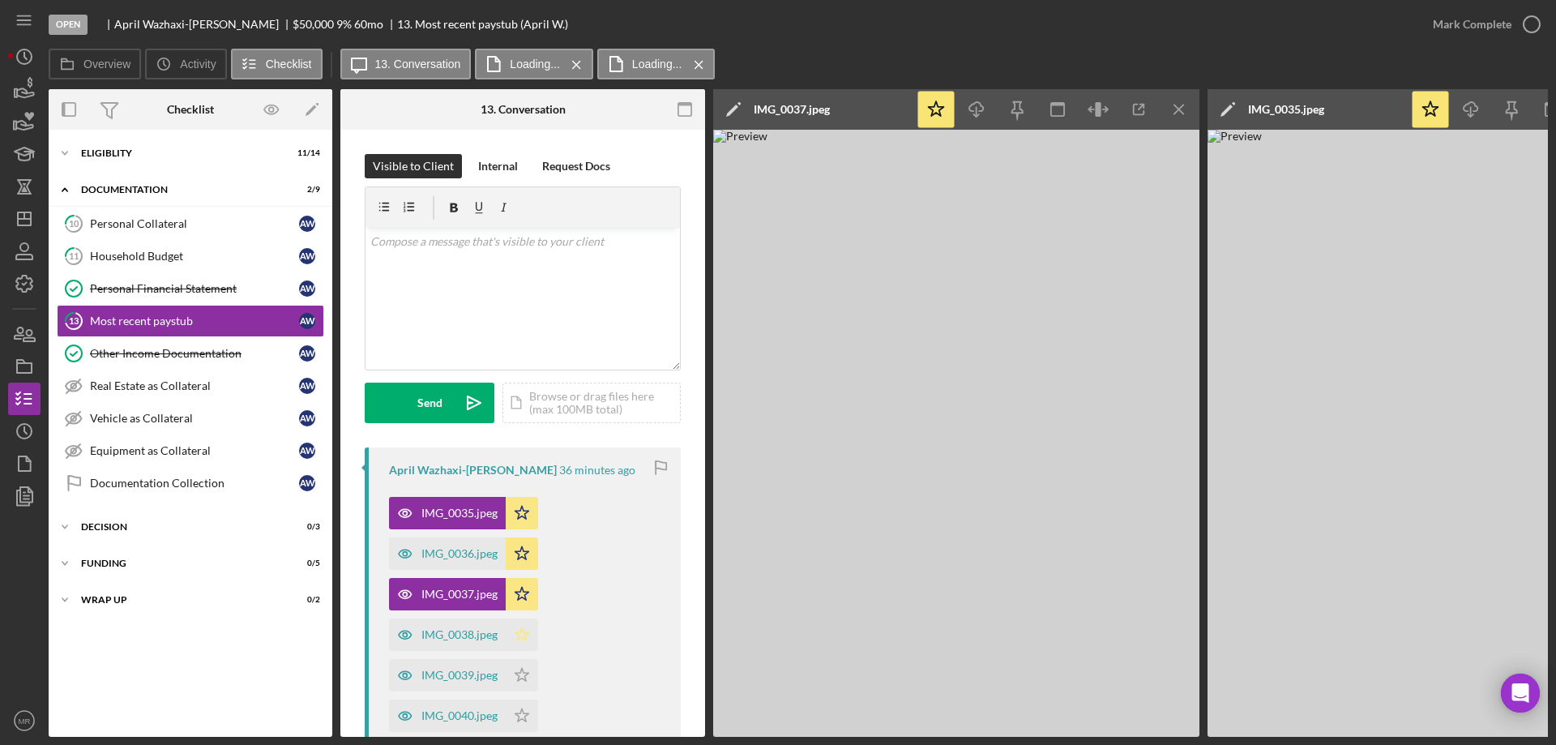
click at [519, 631] on icon "Icon/Star" at bounding box center [522, 634] width 32 height 32
drag, startPoint x: 522, startPoint y: 675, endPoint x: 572, endPoint y: 673, distance: 50.3
click at [525, 678] on icon "Icon/Star" at bounding box center [522, 675] width 32 height 32
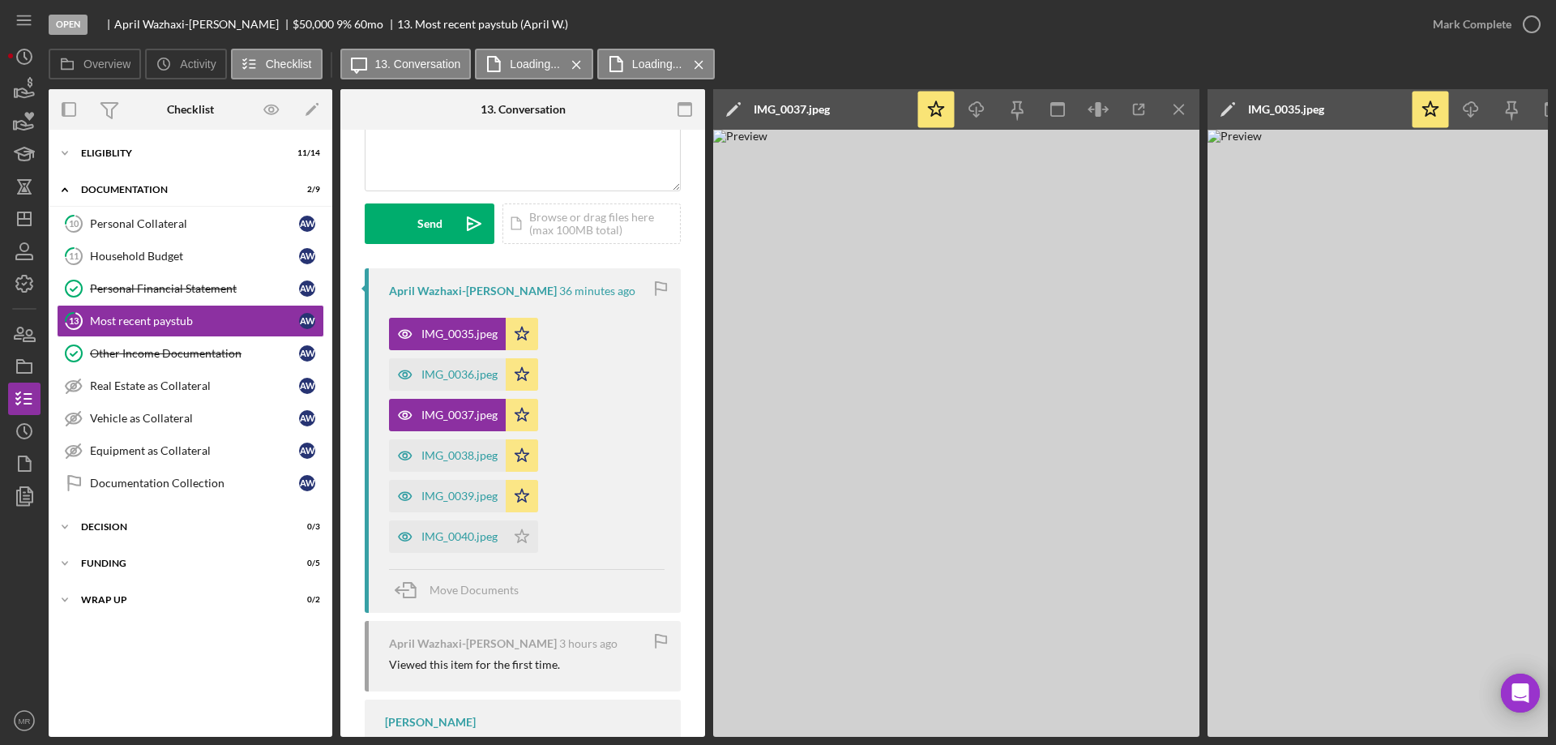
scroll to position [243, 0]
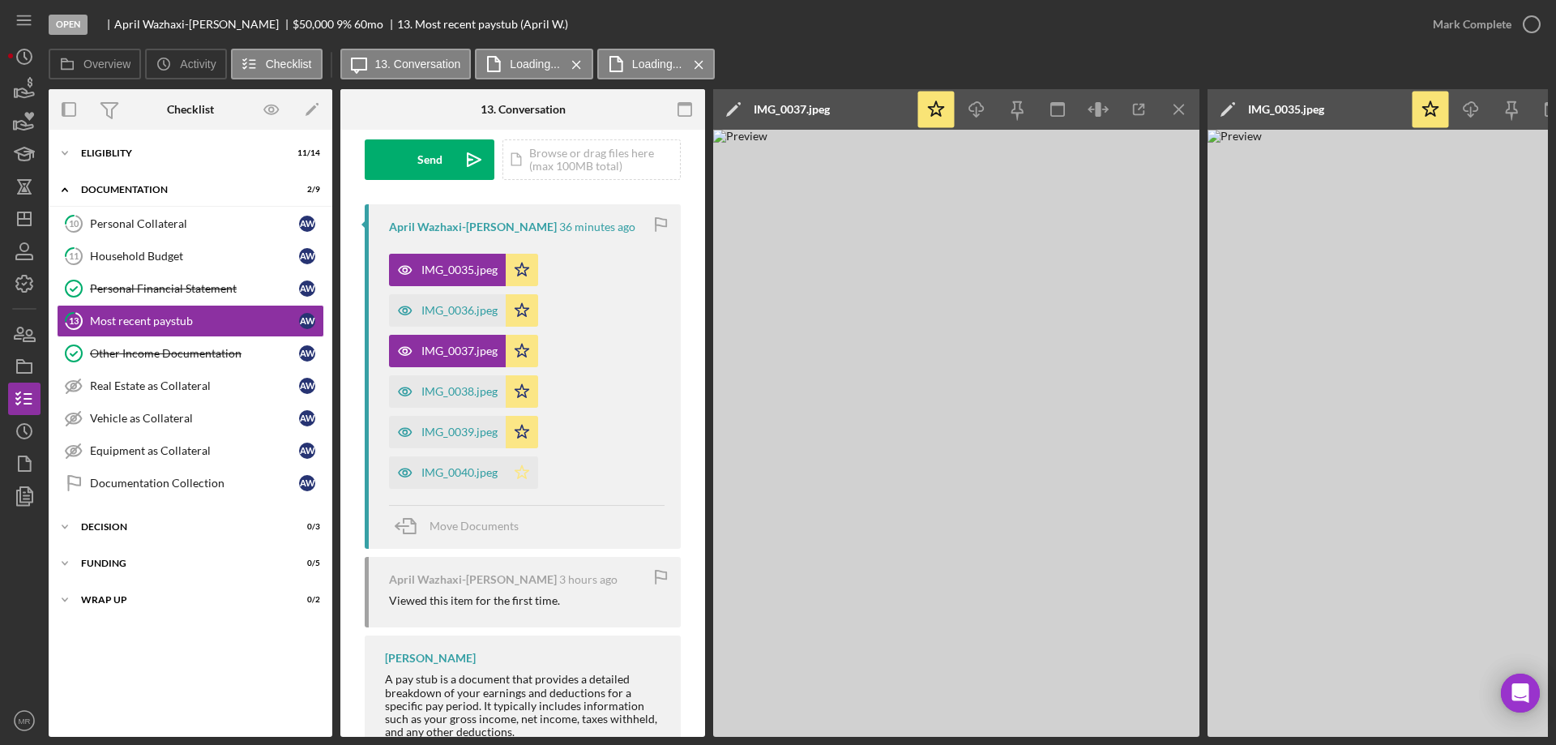
click at [523, 467] on polygon "button" at bounding box center [522, 471] width 14 height 13
click at [1539, 18] on icon "button" at bounding box center [1531, 24] width 41 height 41
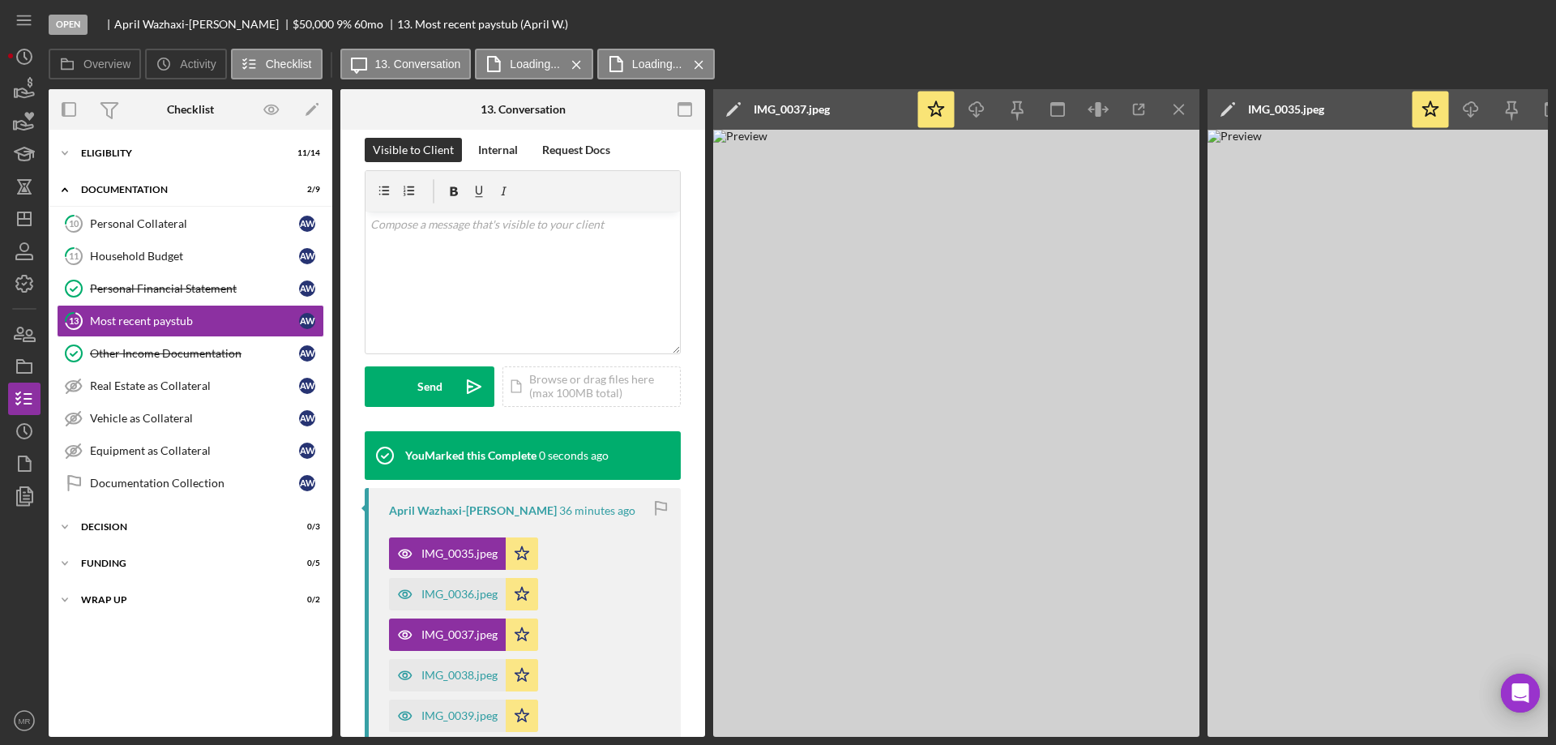
scroll to position [484, 0]
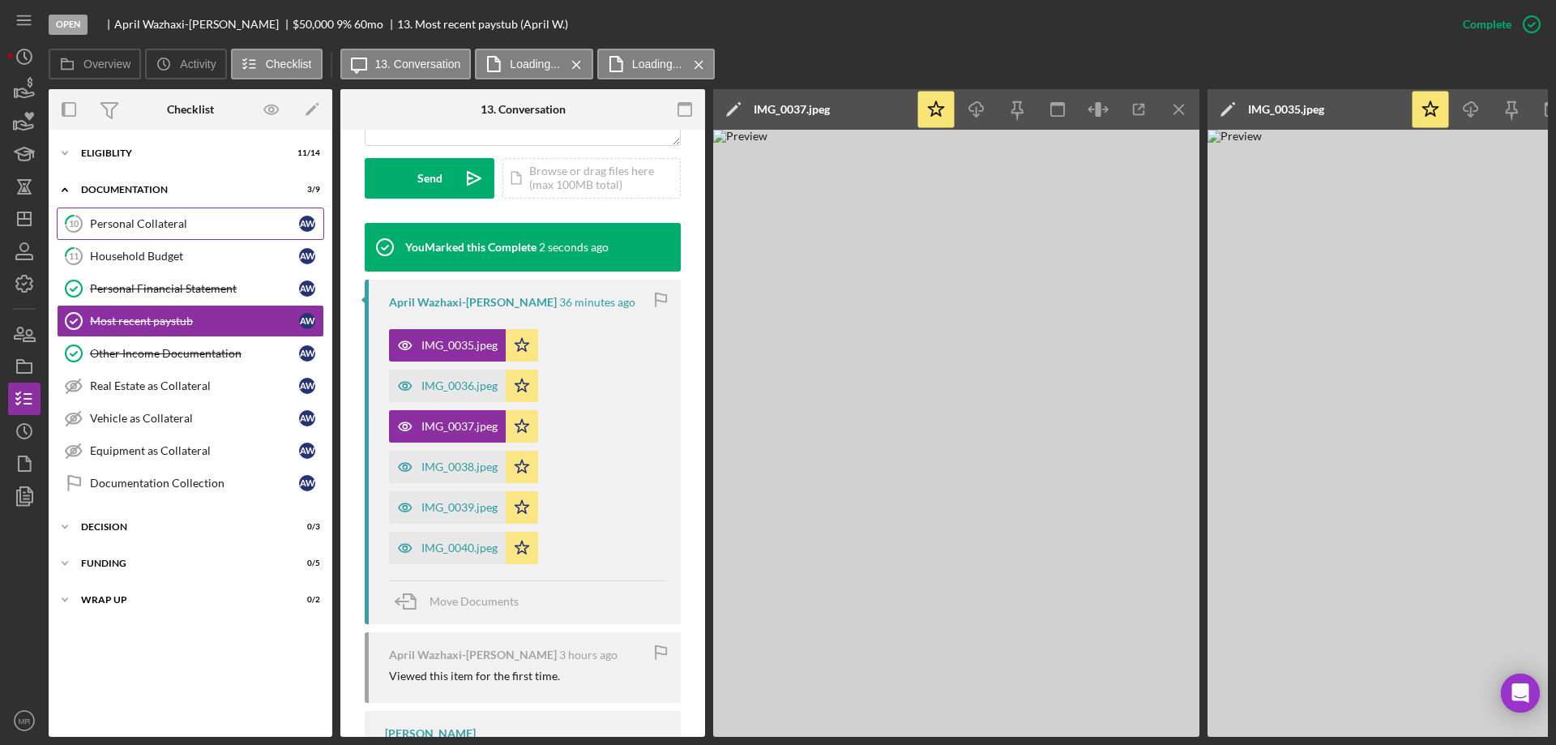
click at [130, 224] on div "Personal Collateral" at bounding box center [194, 223] width 209 height 13
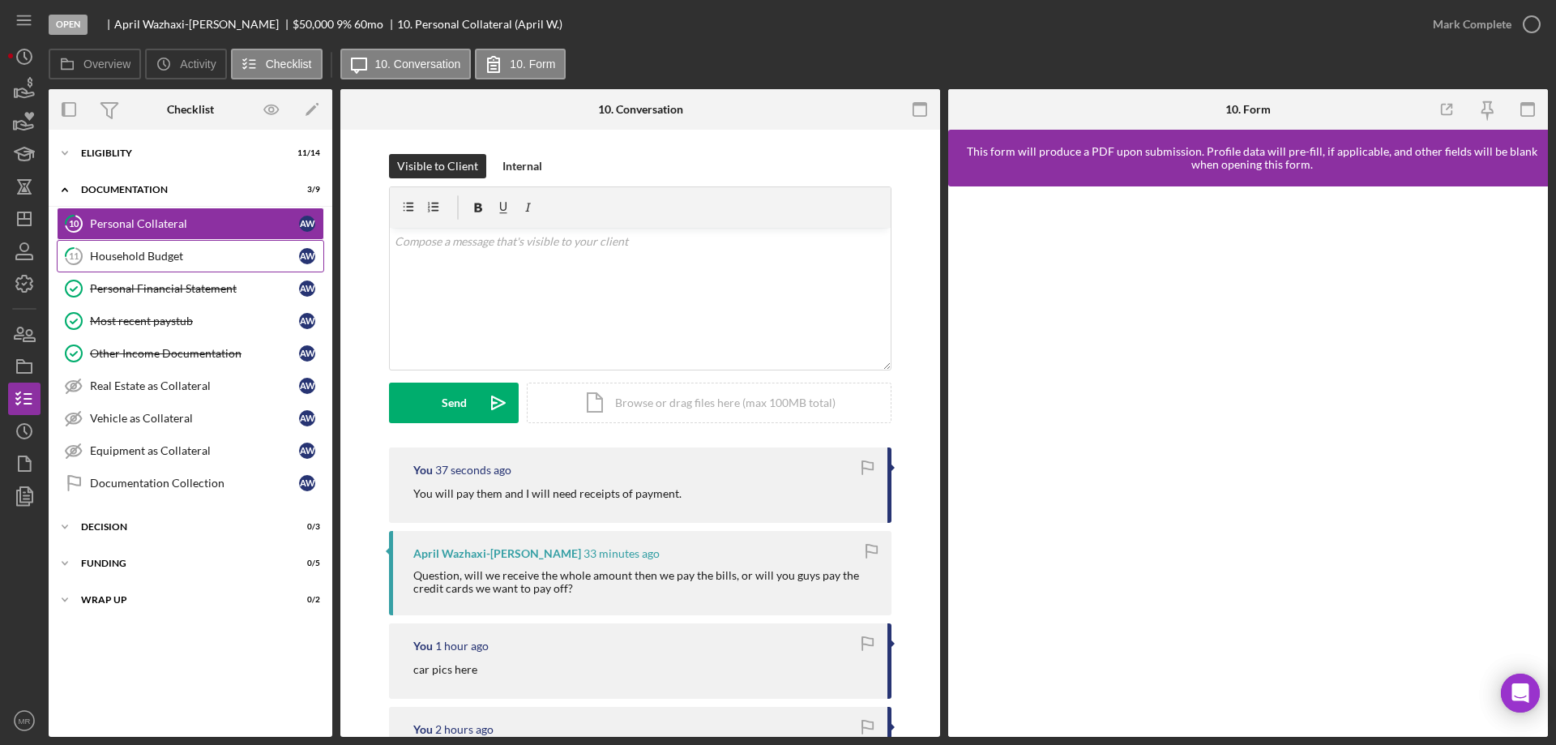
click at [135, 257] on div "Household Budget" at bounding box center [194, 256] width 209 height 13
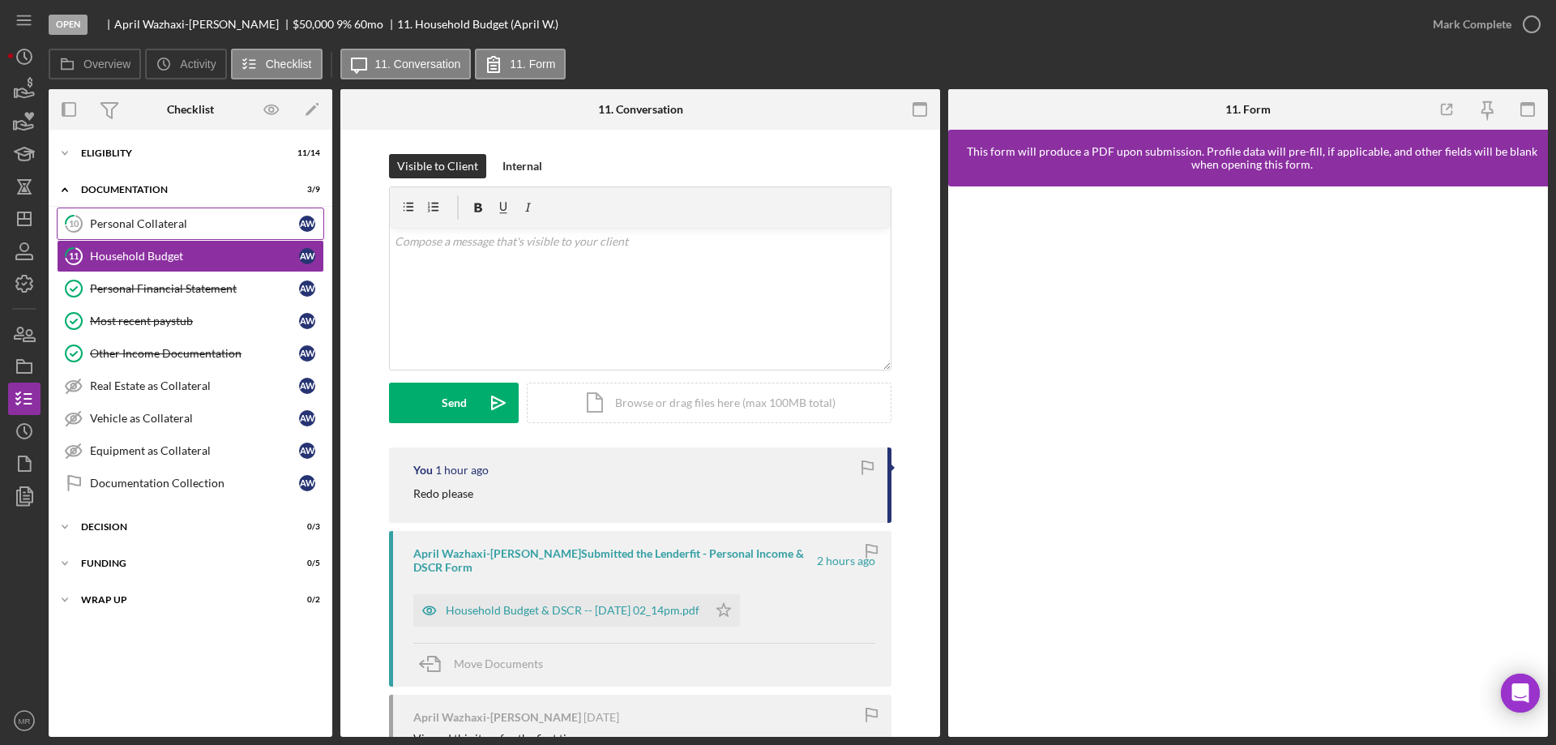
click at [156, 218] on div "Personal Collateral" at bounding box center [194, 223] width 209 height 13
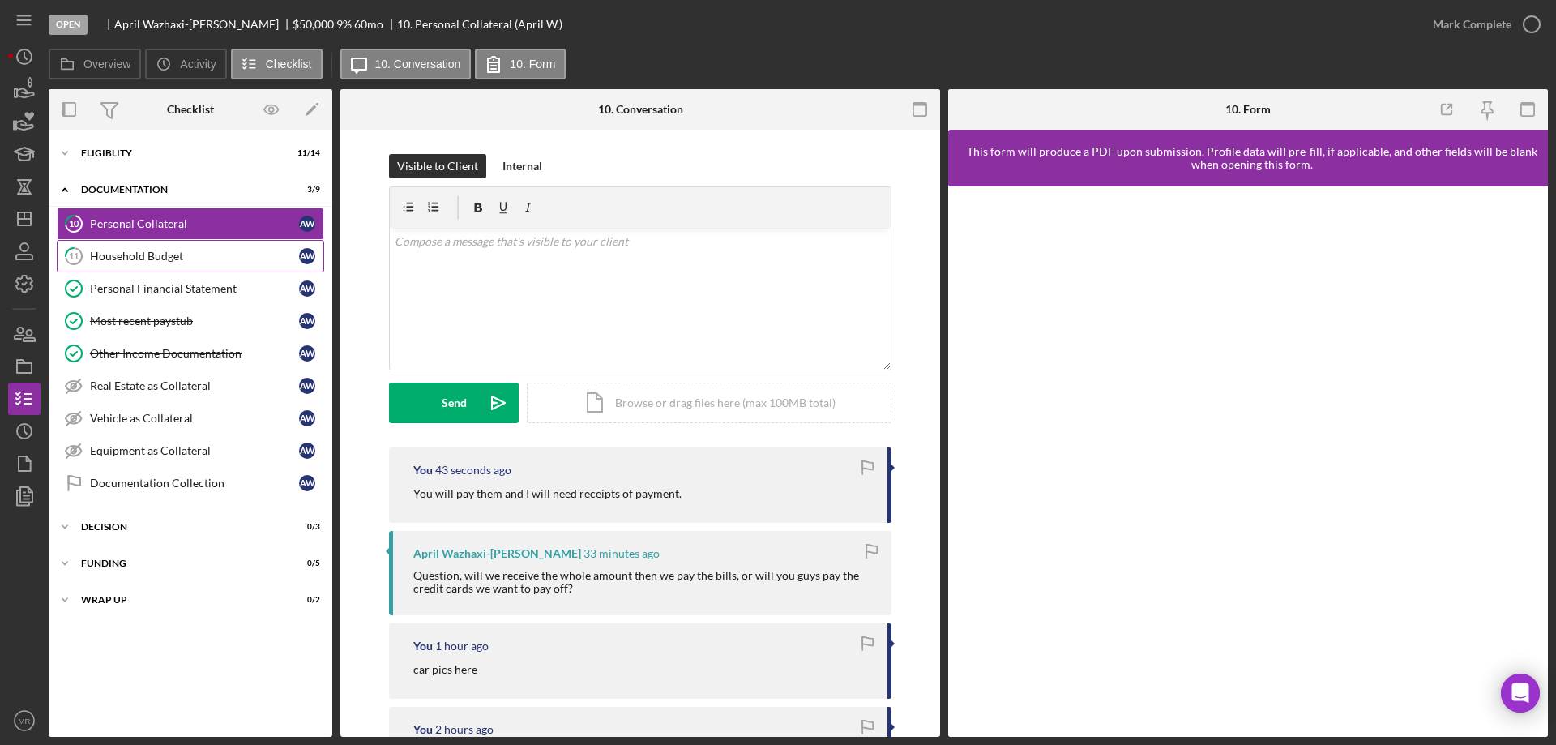
click at [143, 254] on div "Household Budget" at bounding box center [194, 256] width 209 height 13
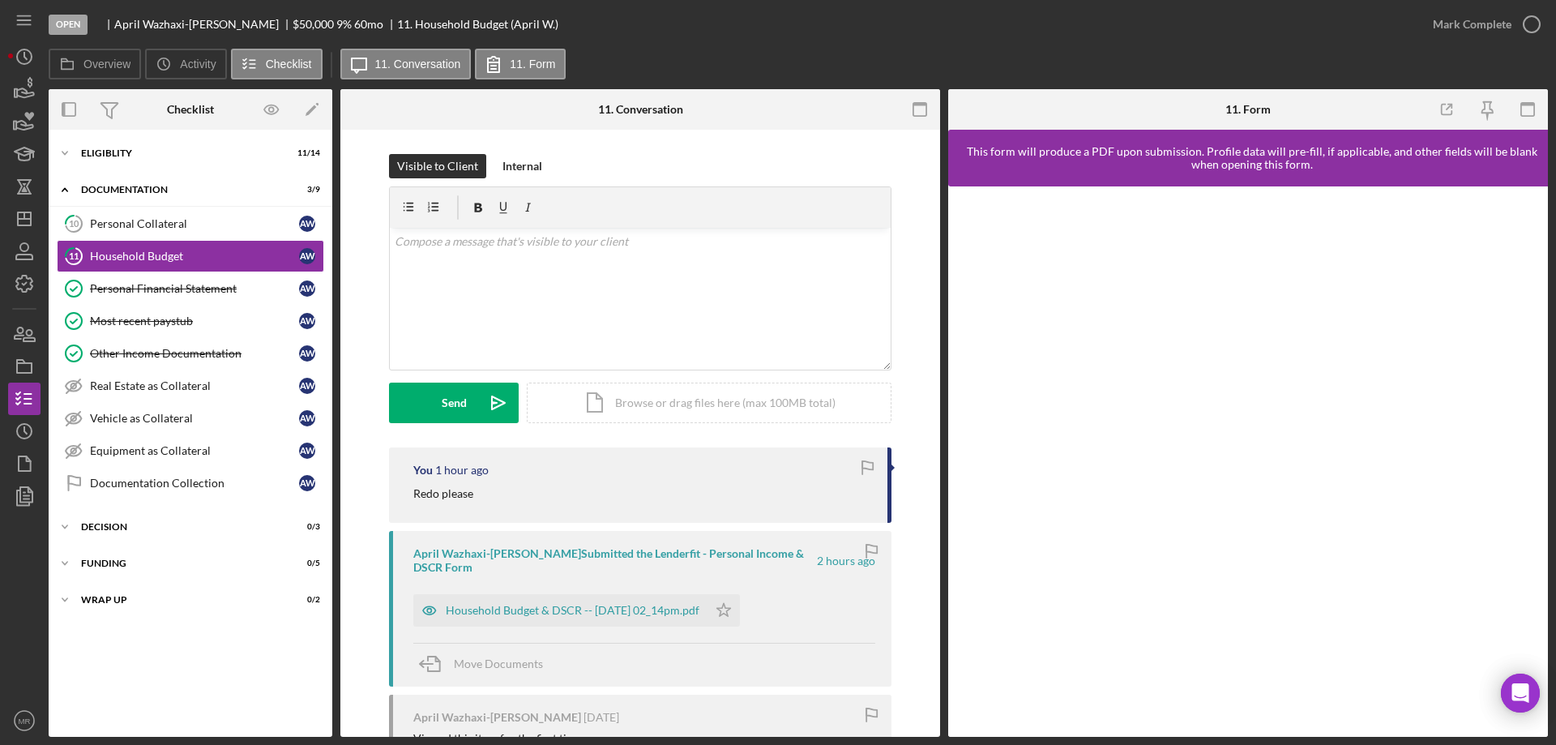
click at [555, 604] on div "Household Budget & DSCR -- [DATE] 02_14pm.pdf" at bounding box center [573, 610] width 254 height 13
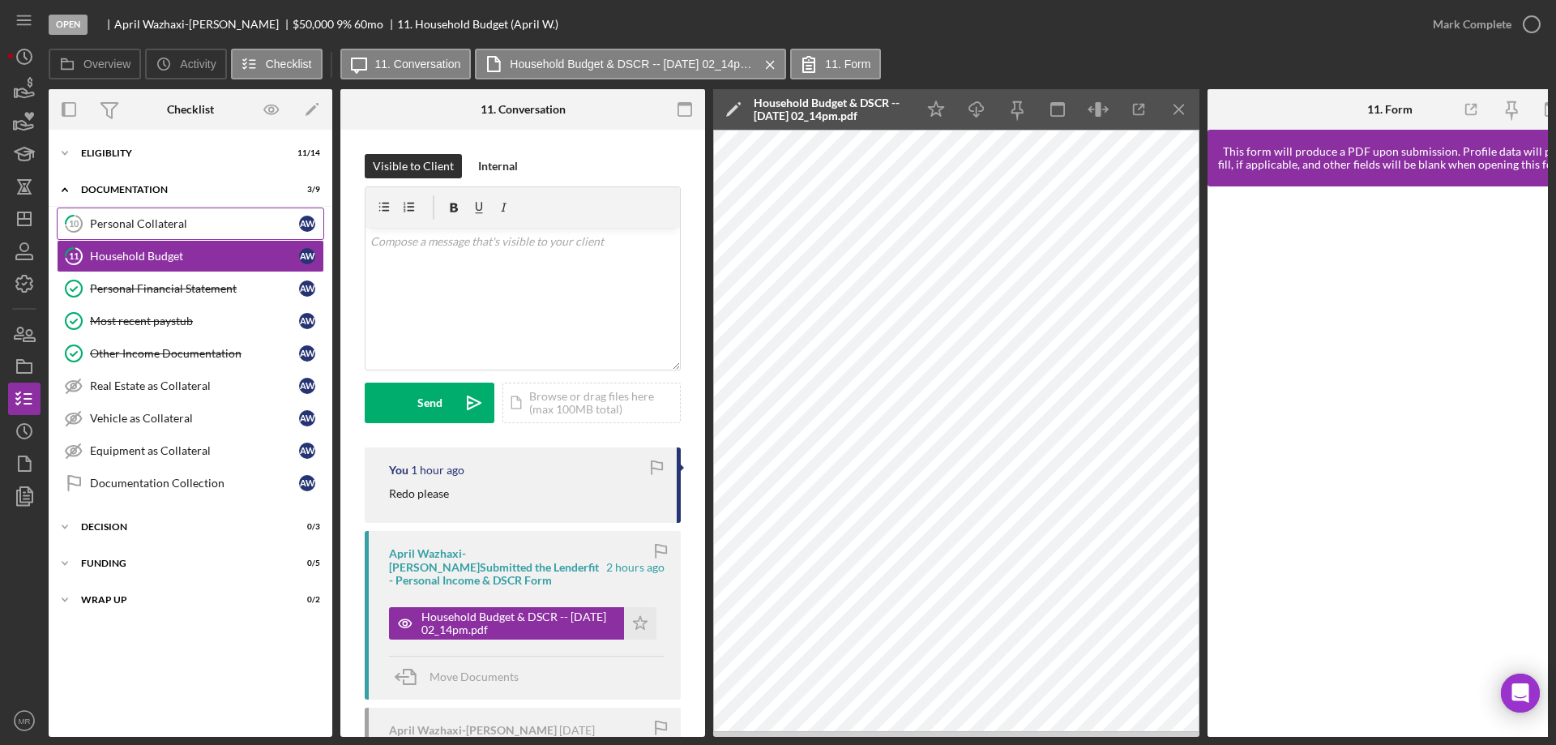
click at [135, 224] on div "Personal Collateral" at bounding box center [194, 223] width 209 height 13
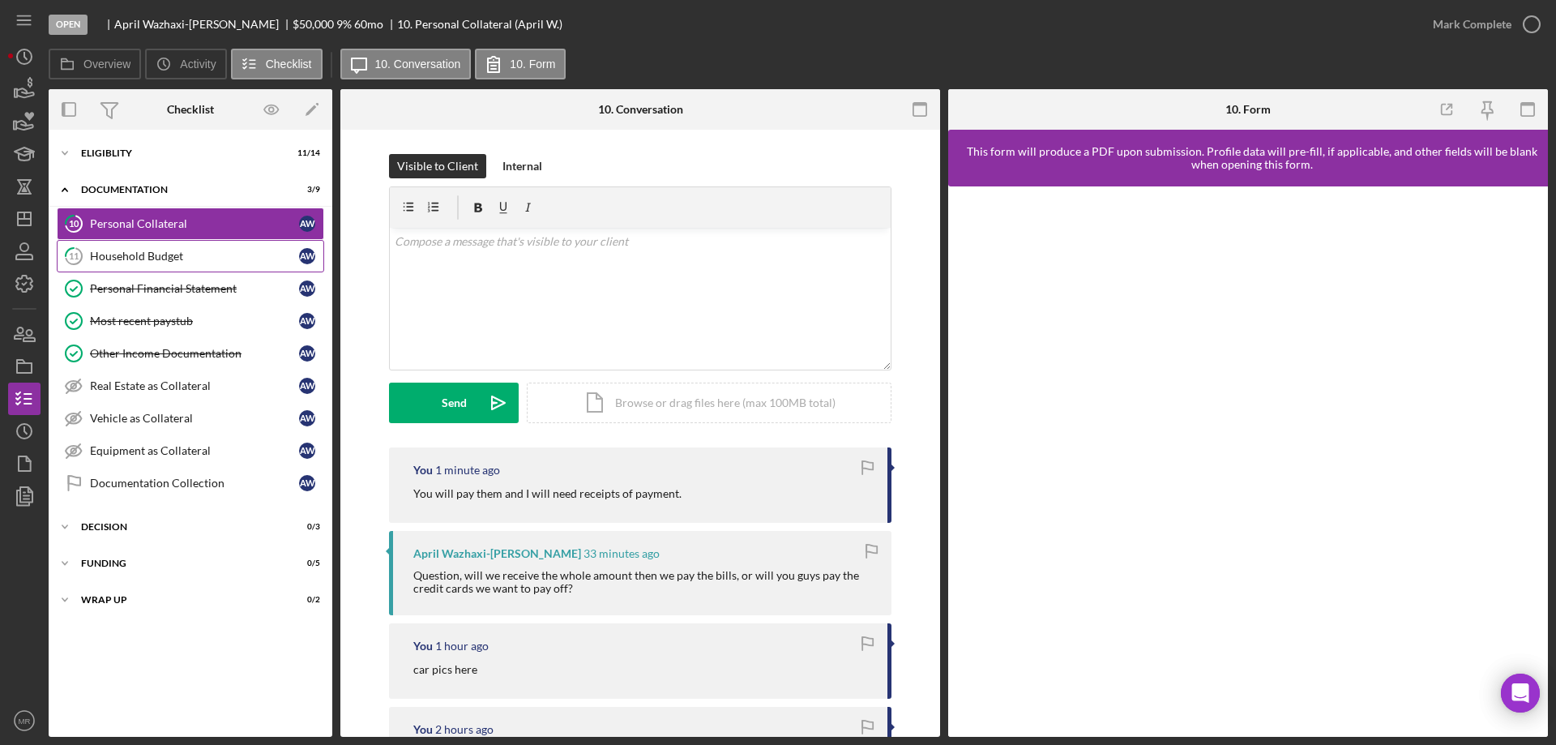
click at [115, 256] on div "Household Budget" at bounding box center [194, 256] width 209 height 13
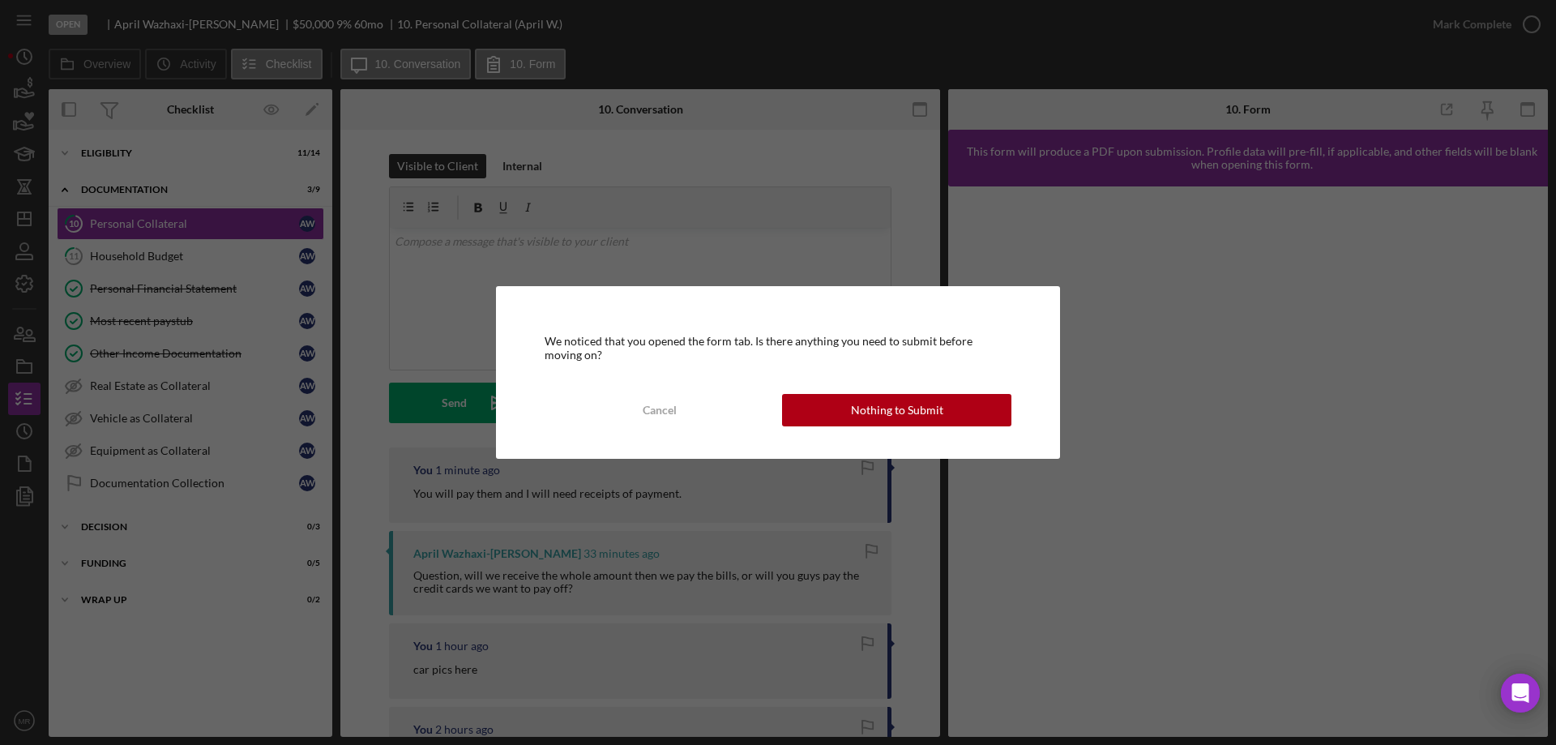
click at [929, 407] on div "Nothing to Submit" at bounding box center [897, 410] width 92 height 32
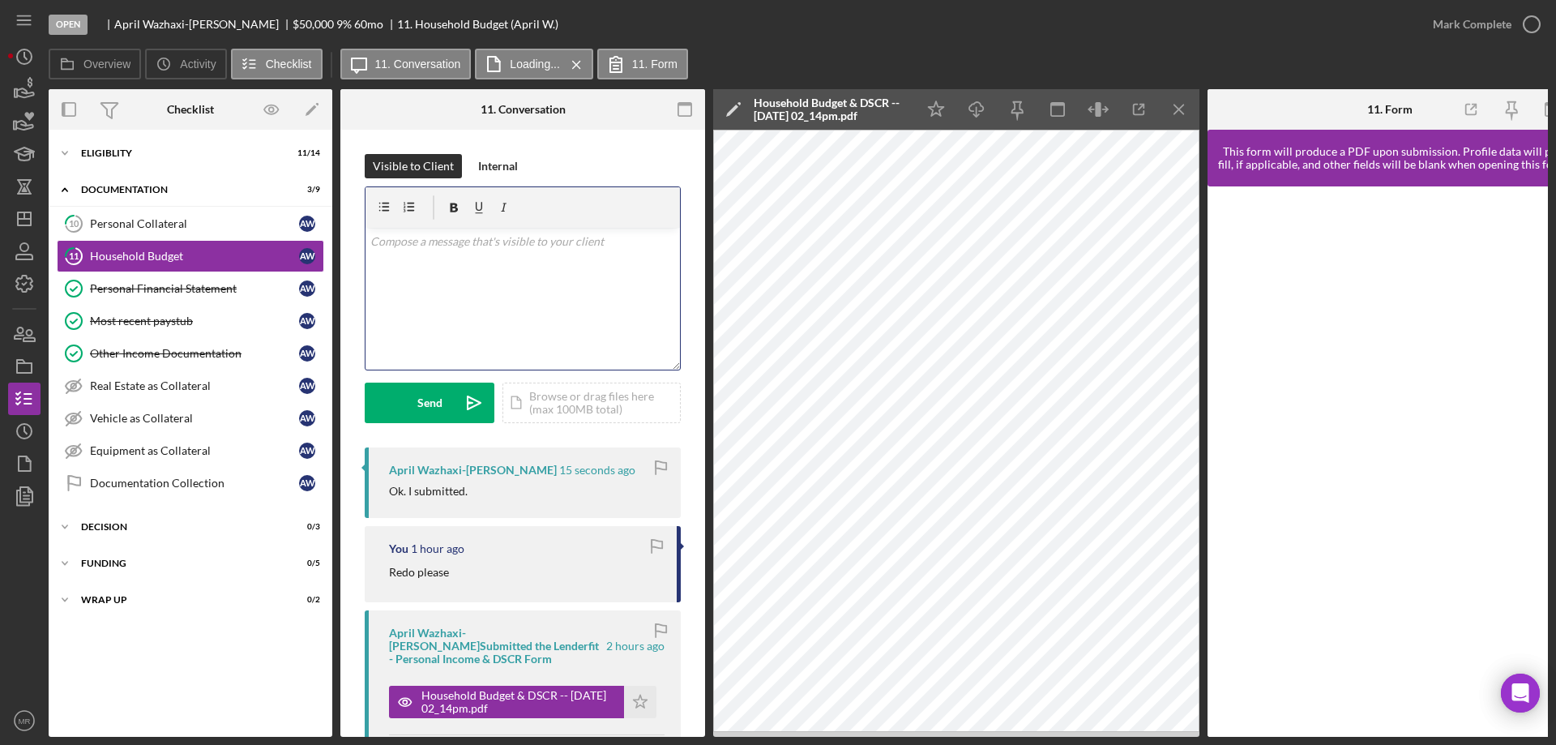
click at [463, 291] on div "v Color teal Color pink Remove color Add row above Add row below Add column bef…" at bounding box center [522, 299] width 314 height 142
click at [417, 397] on div "Send" at bounding box center [429, 402] width 25 height 41
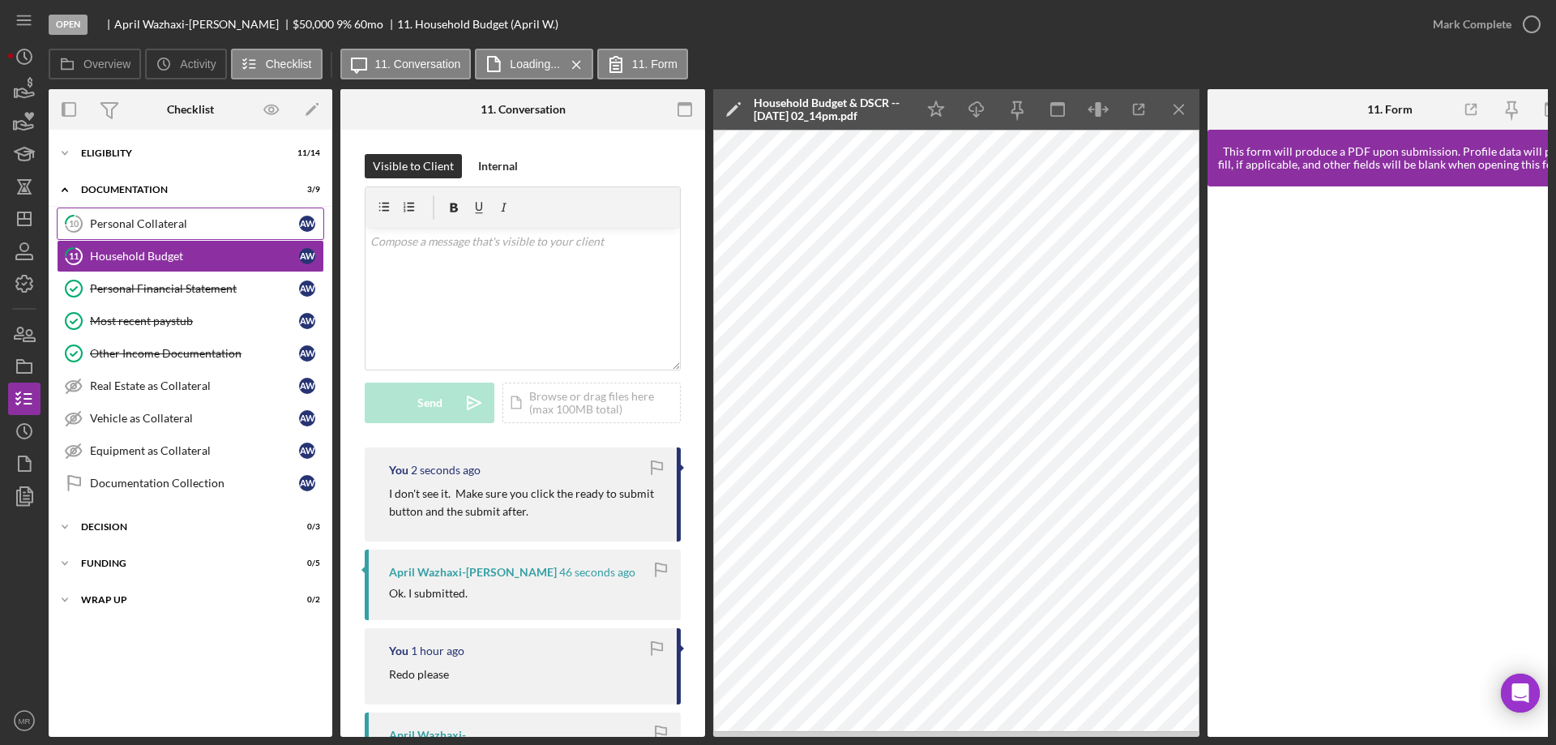
click at [114, 214] on link "10 Personal Collateral A W" at bounding box center [190, 223] width 267 height 32
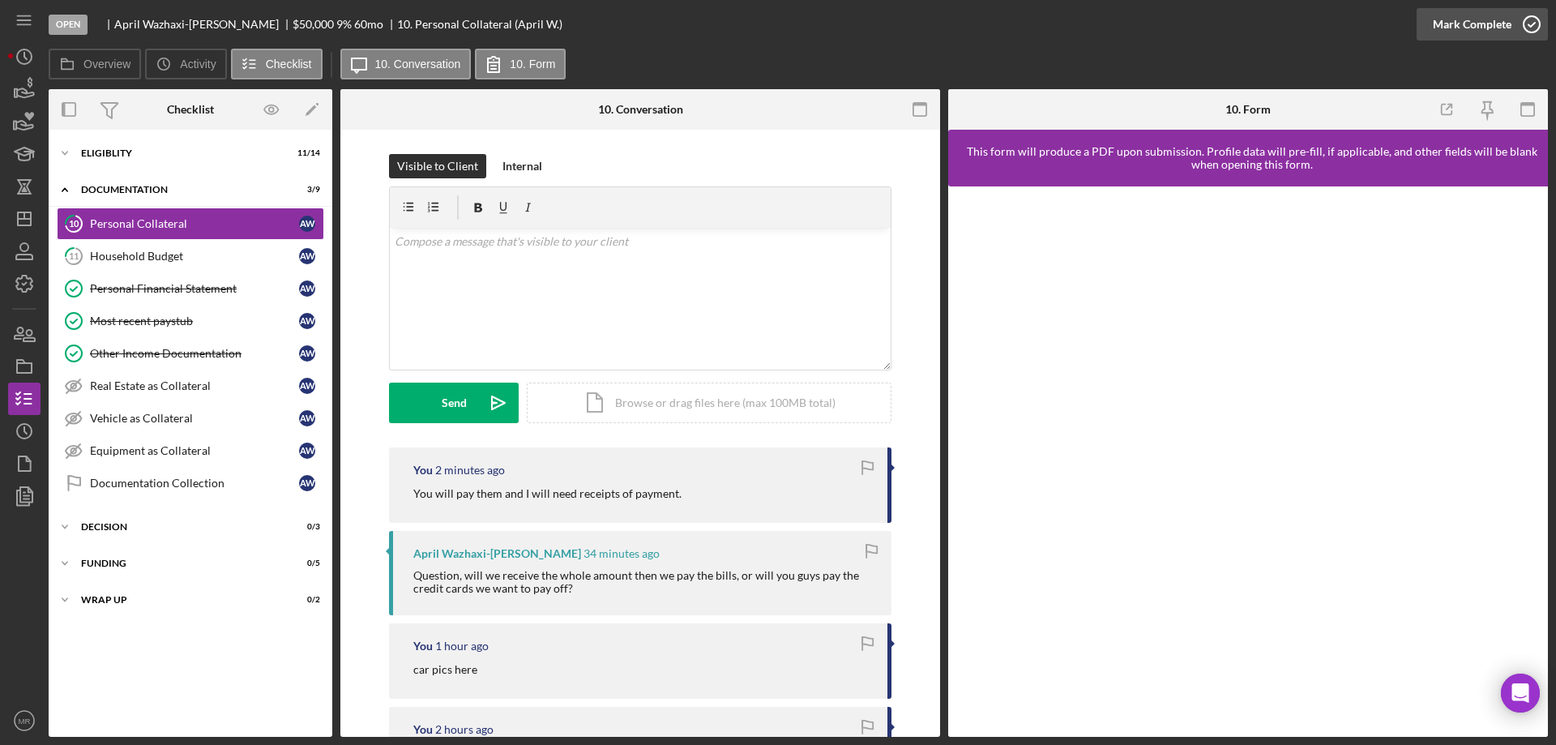
click at [1535, 23] on icon "button" at bounding box center [1531, 24] width 41 height 41
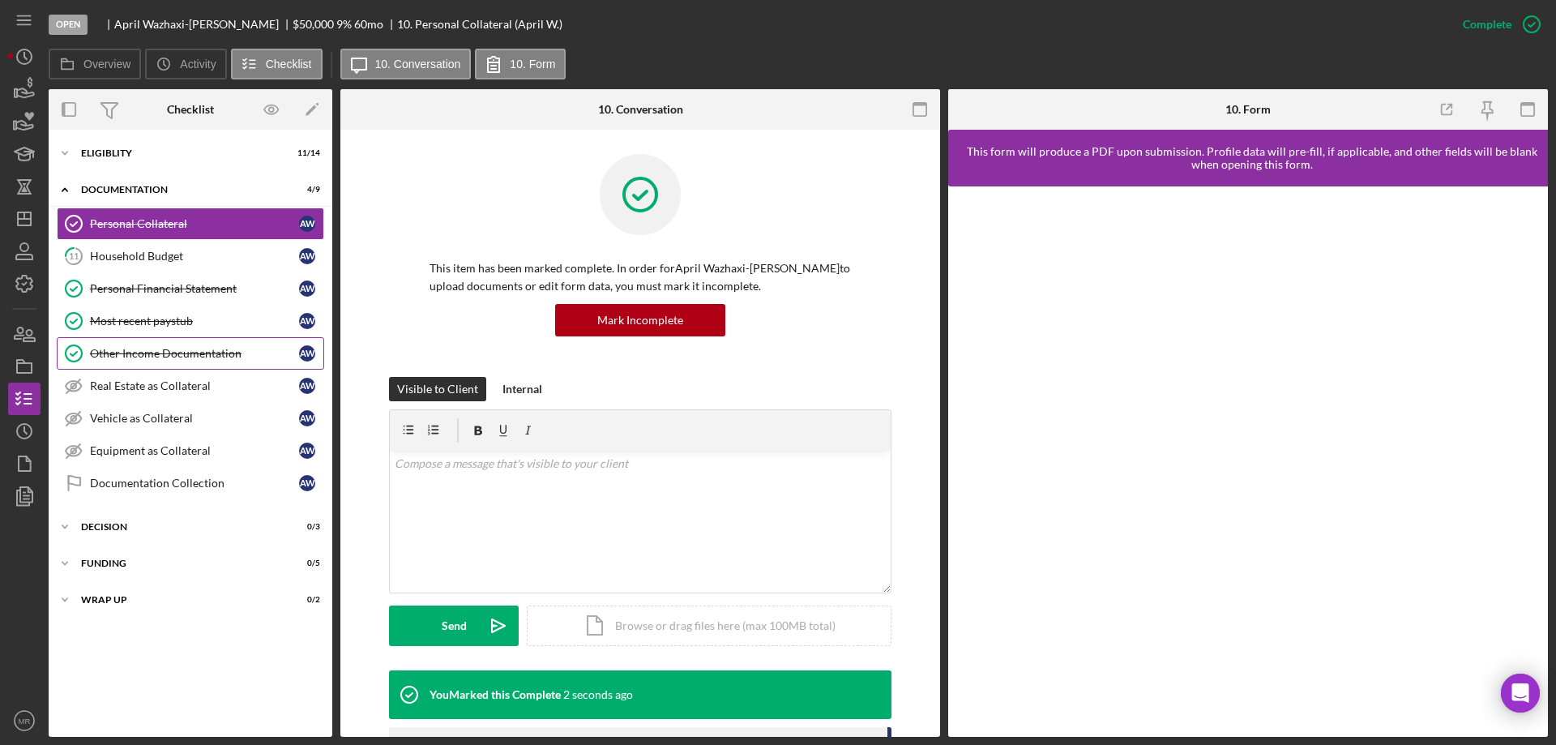
click at [126, 348] on div "Other Income Documentation" at bounding box center [194, 353] width 209 height 13
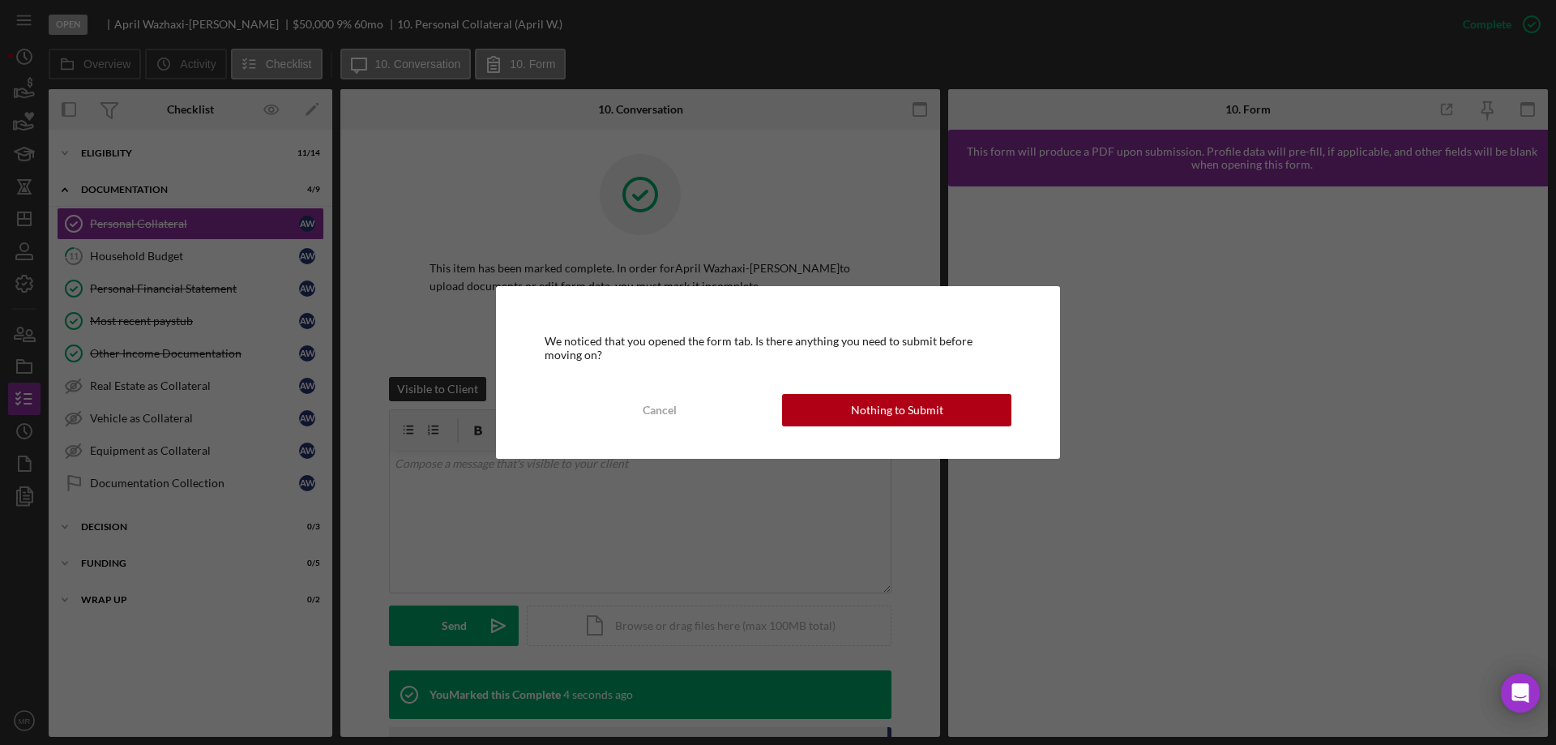
click at [721, 51] on div "We noticed that you opened the form tab. Is there anything you need to submit b…" at bounding box center [778, 372] width 1556 height 745
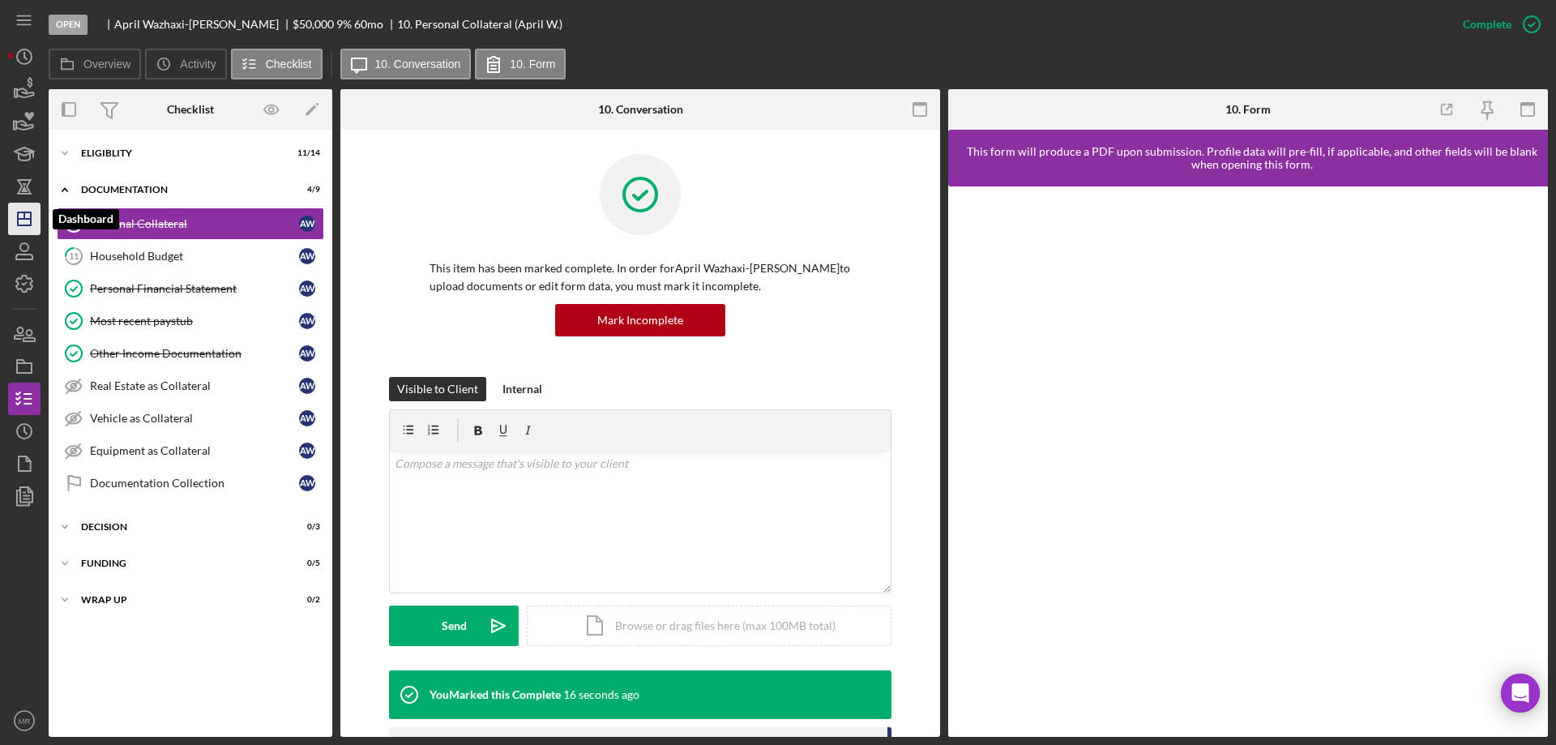
click at [19, 211] on icon "Icon/Dashboard" at bounding box center [24, 219] width 41 height 41
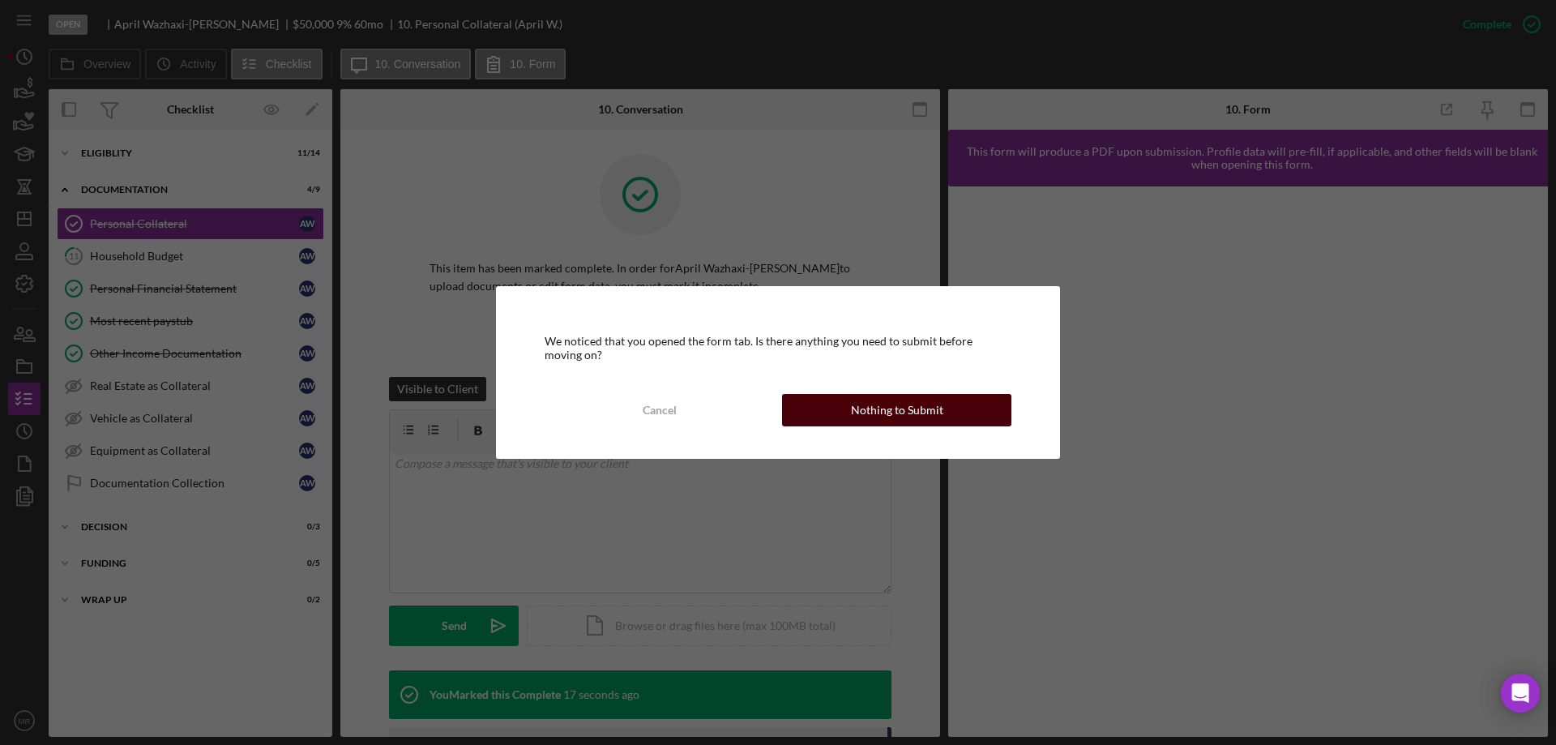
click at [940, 414] on div "Nothing to Submit" at bounding box center [897, 410] width 92 height 32
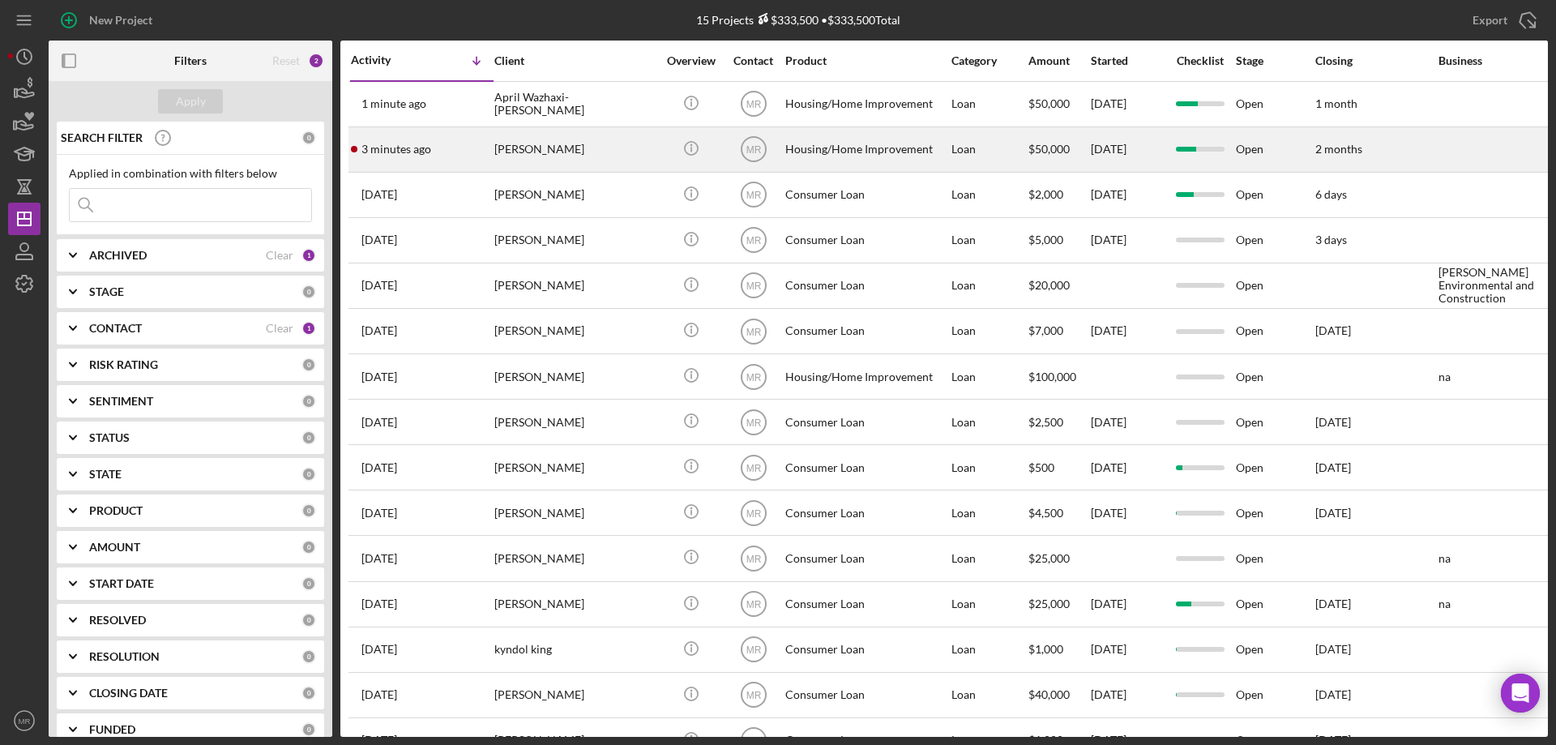
click at [602, 140] on div "[PERSON_NAME]" at bounding box center [575, 149] width 162 height 43
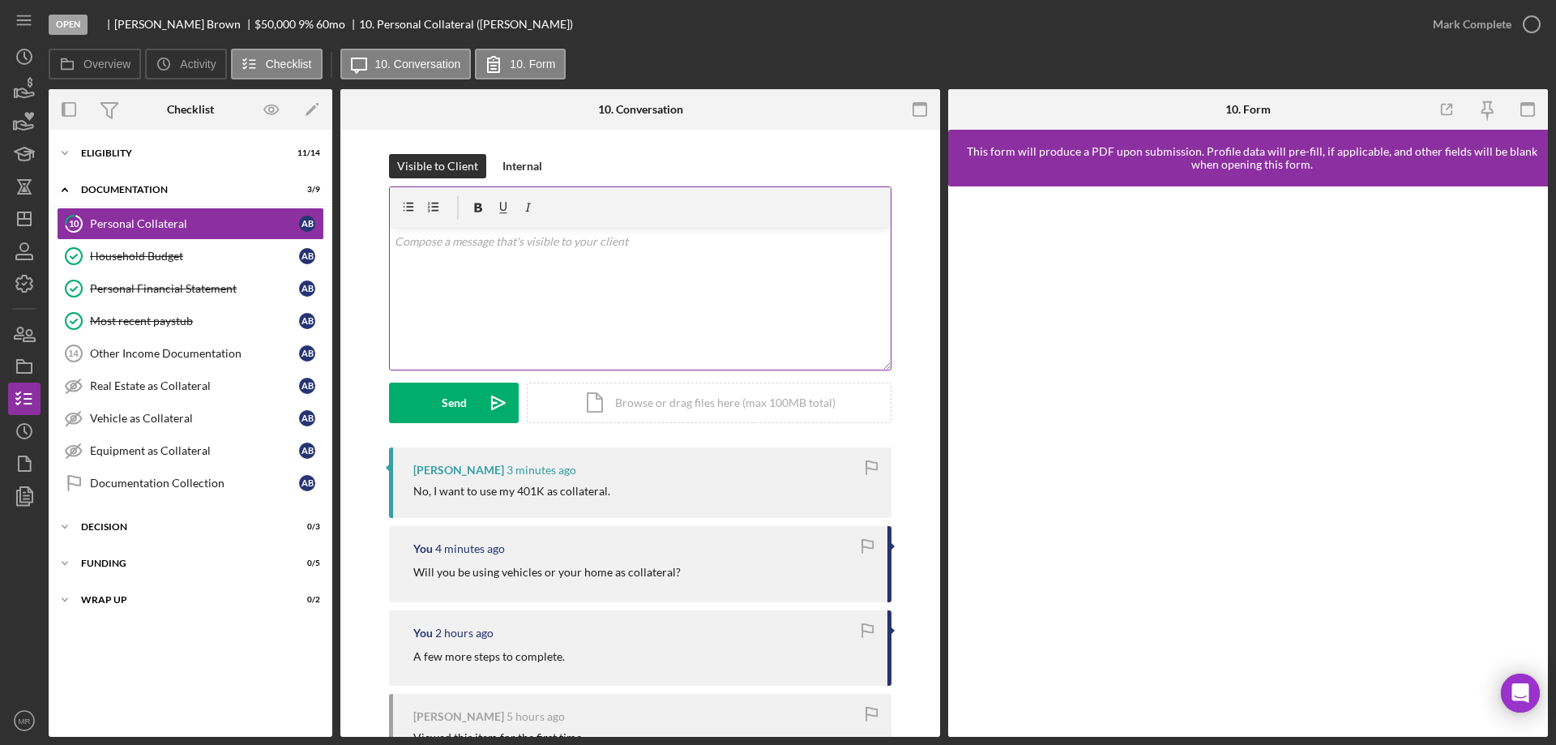
click at [542, 241] on p at bounding box center [641, 242] width 492 height 18
drag, startPoint x: 773, startPoint y: 245, endPoint x: 404, endPoint y: 280, distance: 371.1
click at [404, 280] on div "v Color teal Color pink Remove color Add row above Add row below Add column bef…" at bounding box center [640, 299] width 501 height 142
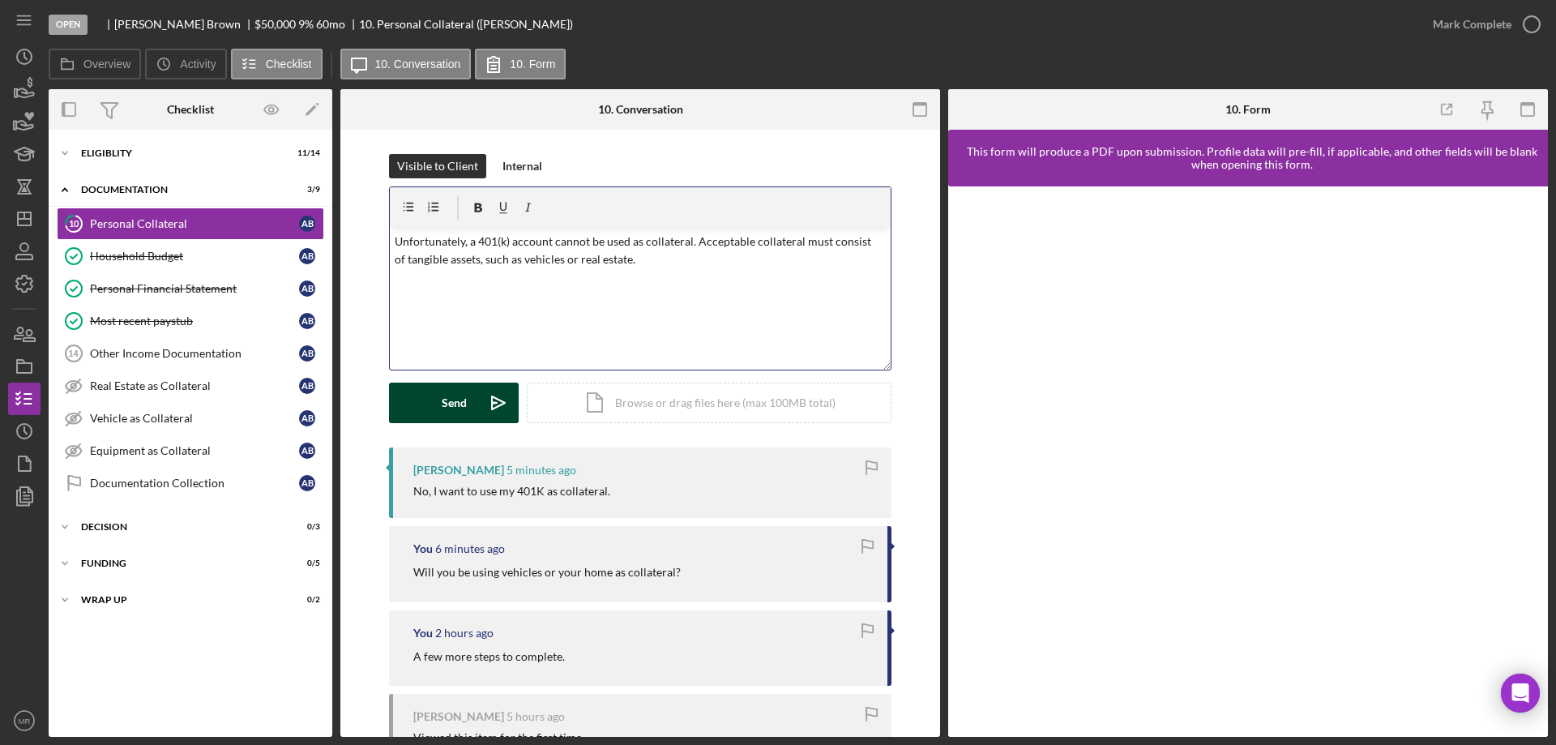
click at [426, 404] on button "Send Icon/icon-invite-send" at bounding box center [454, 402] width 130 height 41
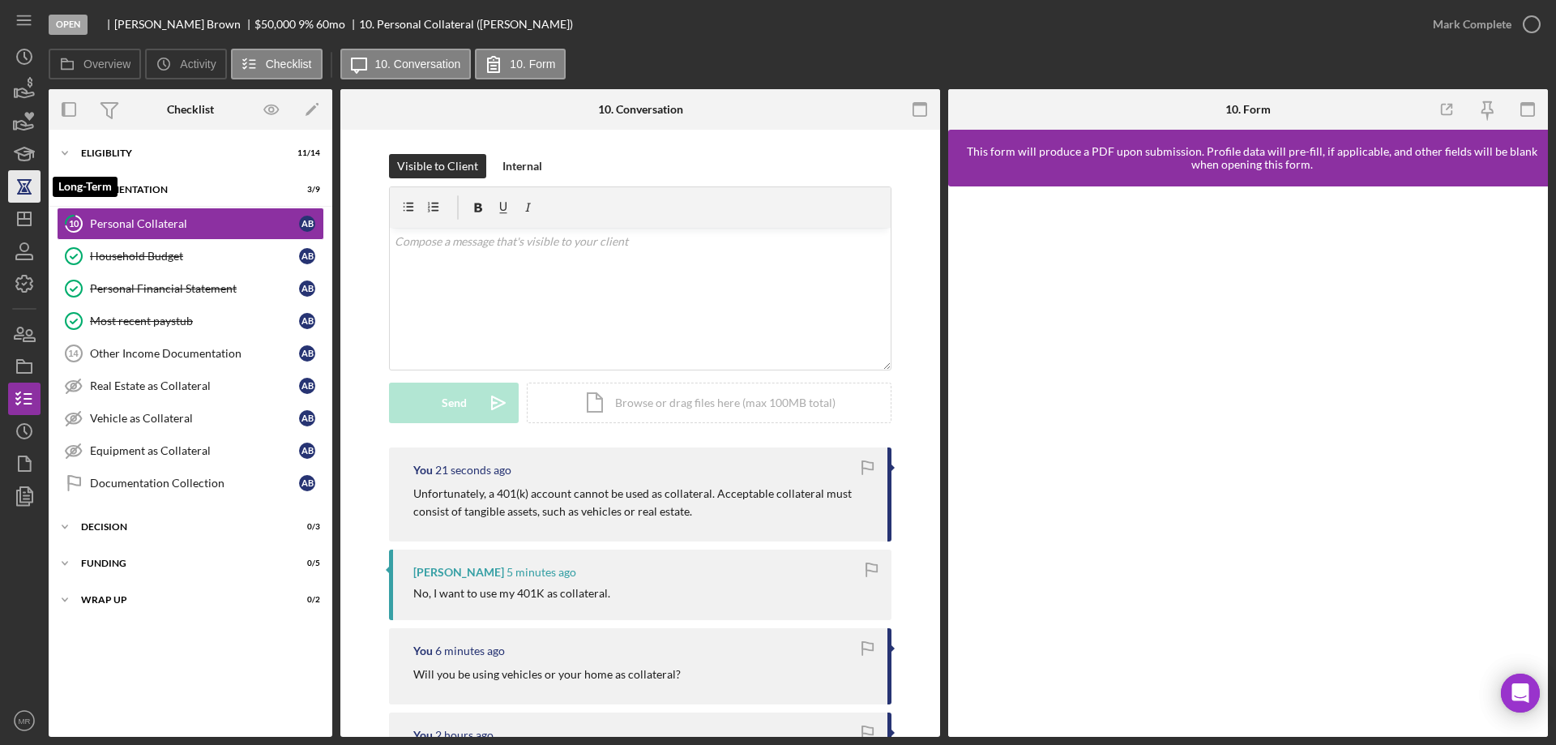
click at [21, 185] on icon "button" at bounding box center [24, 187] width 11 height 12
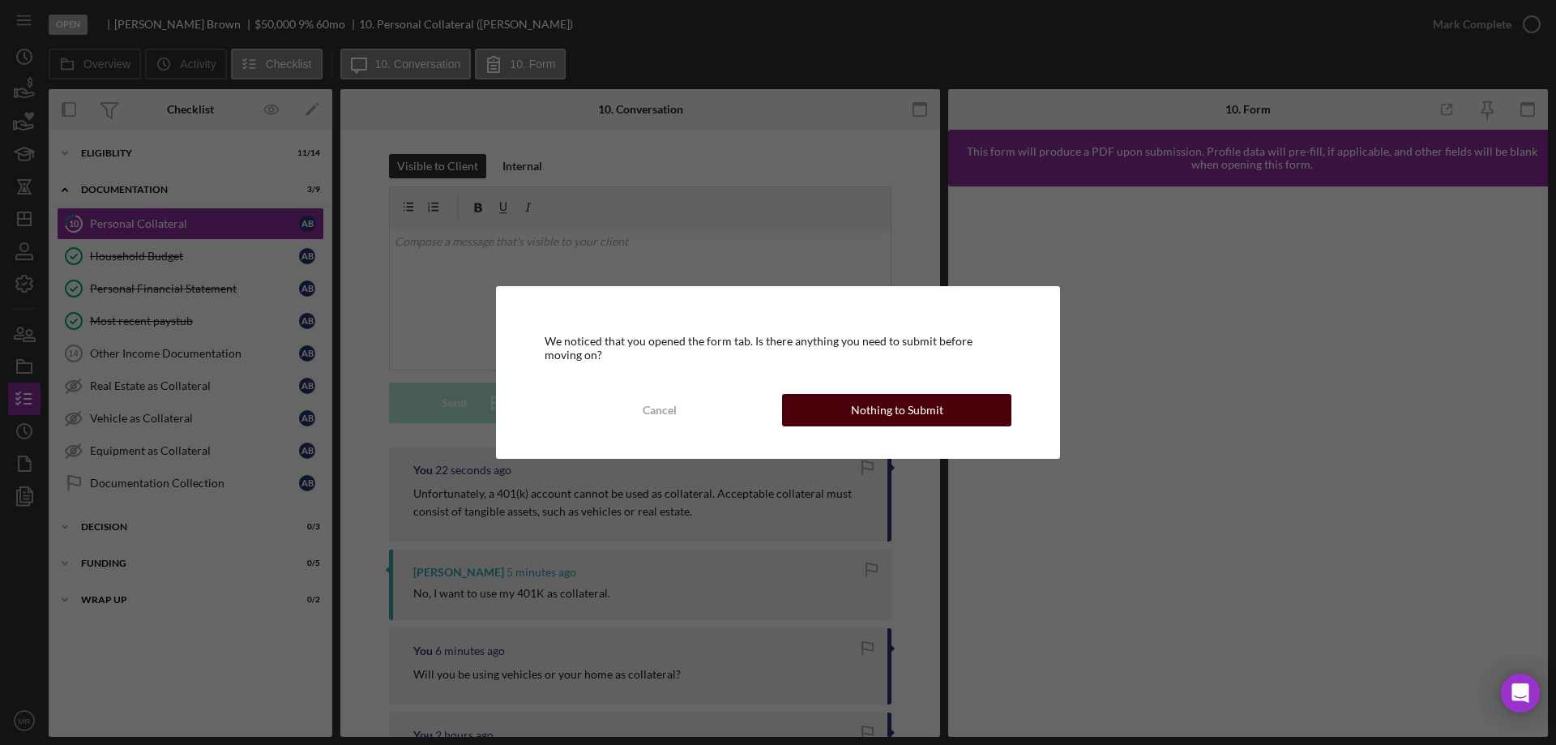
click at [908, 402] on div "Nothing to Submit" at bounding box center [897, 410] width 92 height 32
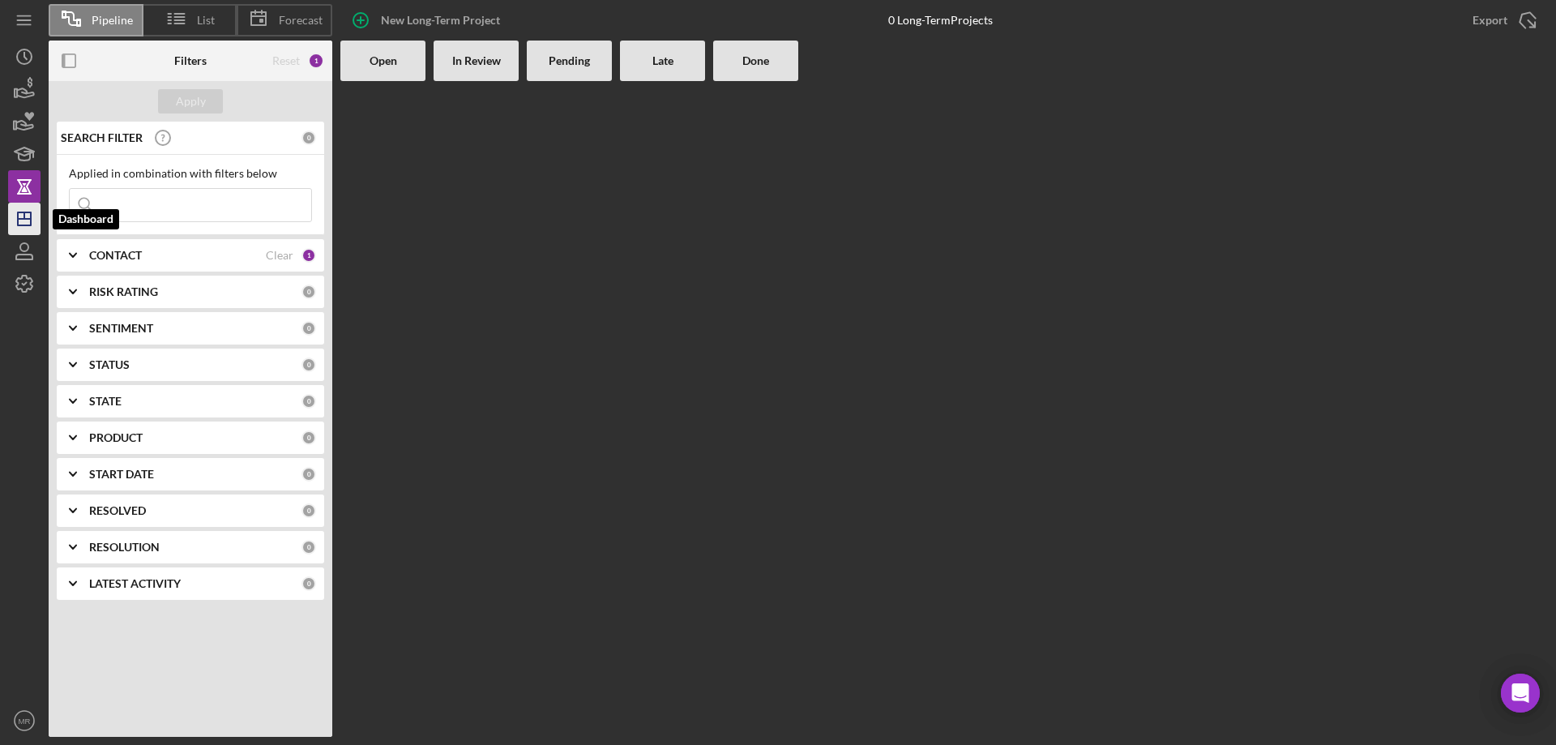
click at [23, 211] on icon "Icon/Dashboard" at bounding box center [24, 219] width 41 height 41
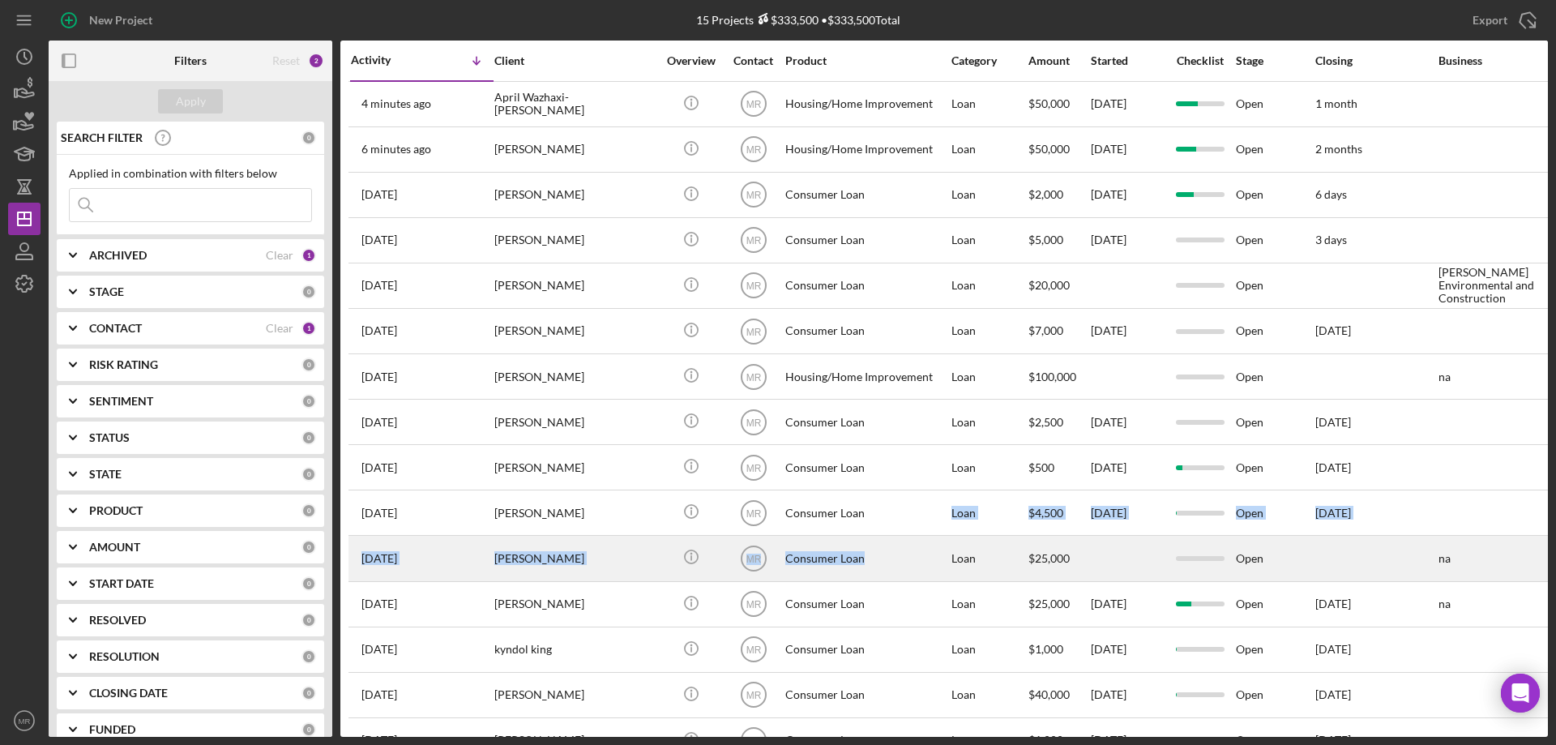
drag, startPoint x: 932, startPoint y: 514, endPoint x: 942, endPoint y: 550, distance: 37.7
click at [940, 549] on tbody "4 minutes ago April Wazhaxi-[PERSON_NAME] Wazhaxi-[PERSON_NAME] Icon/Info MR Ho…" at bounding box center [1342, 421] width 1988 height 681
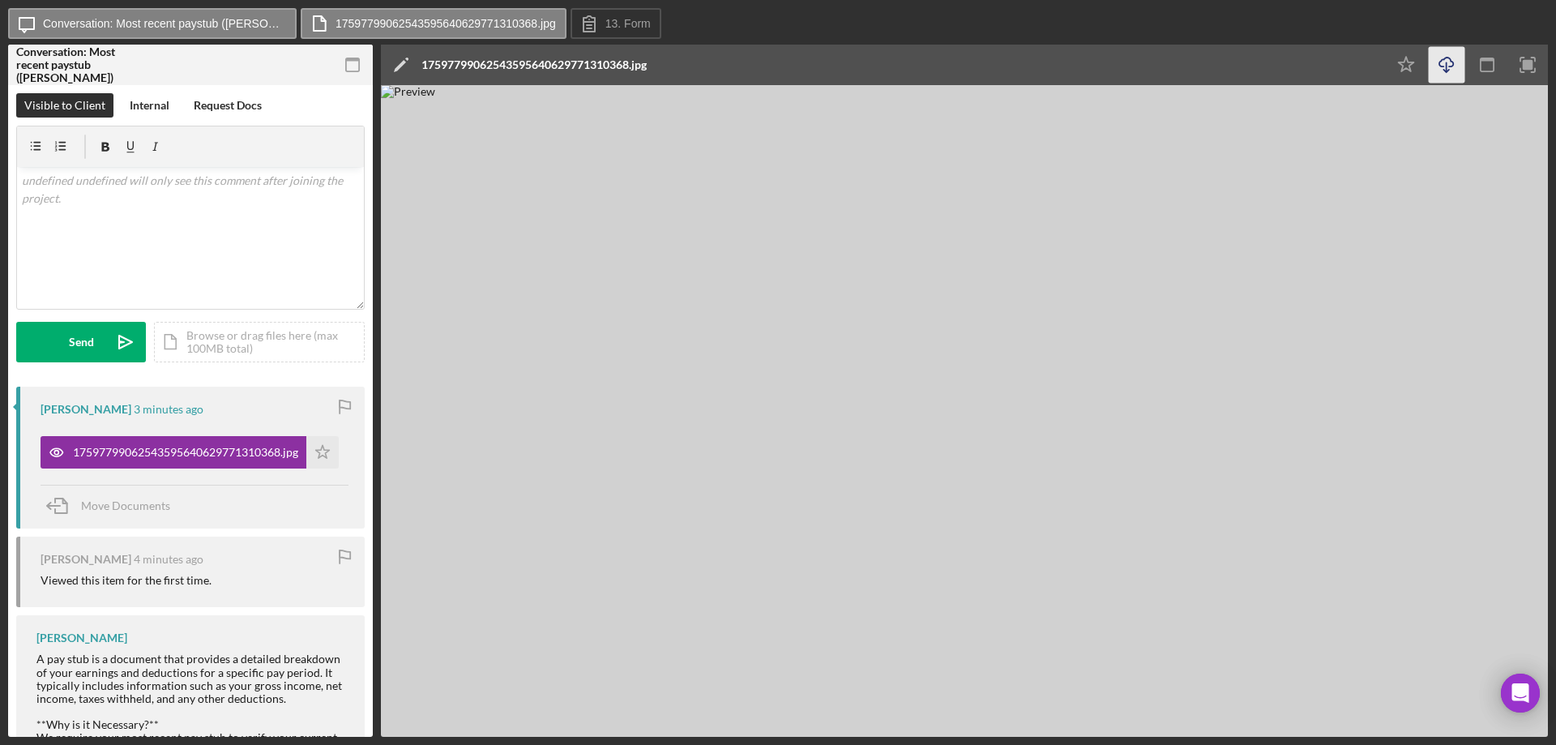
click at [1449, 52] on icon "Icon/Download" at bounding box center [1447, 65] width 36 height 36
